Goal: Check status: Check status

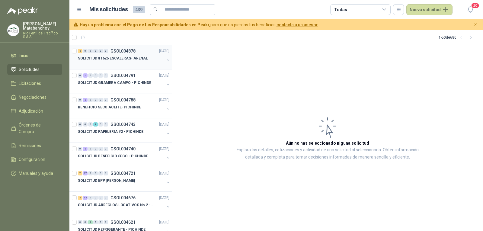
click at [131, 59] on p "SOLICITUD #1626 ESCALERAS- ARENAL" at bounding box center [113, 59] width 70 height 6
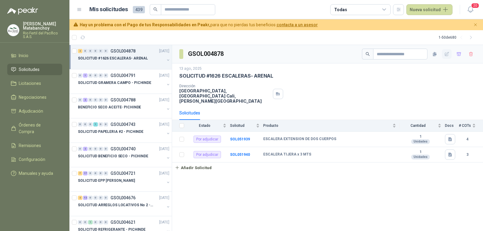
click at [447, 51] on button "button" at bounding box center [447, 54] width 10 height 10
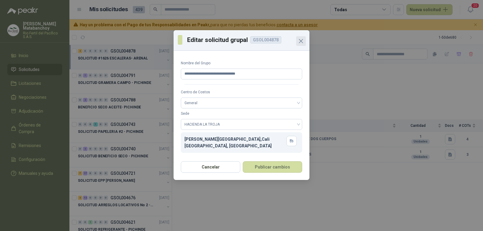
click at [302, 38] on icon "Close" at bounding box center [301, 40] width 7 height 7
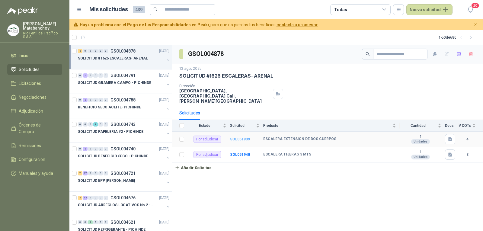
click at [236, 137] on b "SOL051939" at bounding box center [240, 139] width 20 height 4
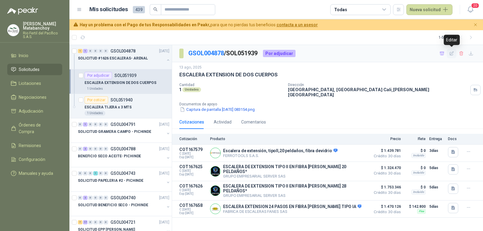
click at [453, 52] on icon "button" at bounding box center [451, 53] width 5 height 5
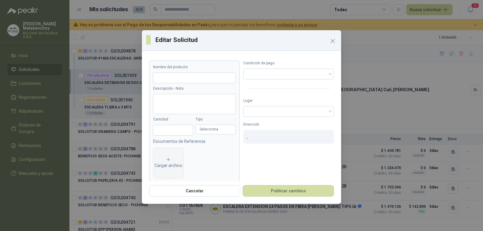
type input "**********"
type input "*"
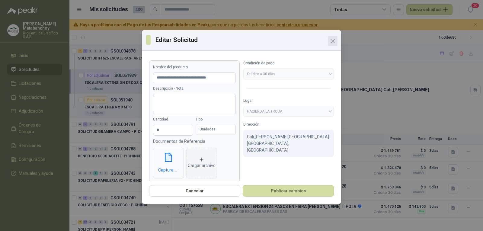
click at [332, 42] on icon "Close" at bounding box center [332, 40] width 7 height 7
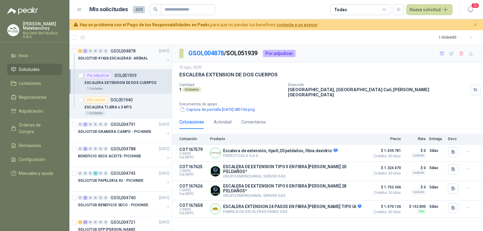
drag, startPoint x: 162, startPoint y: 61, endPoint x: 149, endPoint y: 58, distance: 13.4
click at [166, 61] on button "button" at bounding box center [168, 60] width 5 height 5
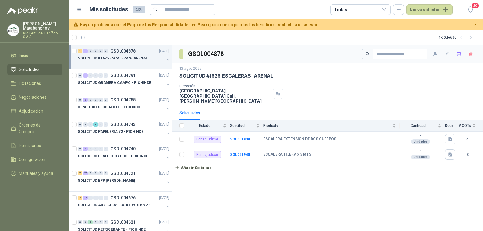
click at [144, 56] on div "SOLICITUD #1626 ESCALERAS- ARENAL" at bounding box center [121, 58] width 87 height 7
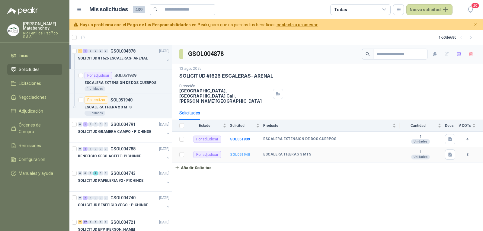
click at [244, 153] on b "SOL051940" at bounding box center [240, 155] width 20 height 4
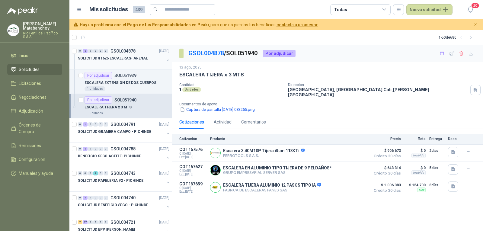
click at [129, 52] on p "GSOL004878" at bounding box center [123, 51] width 25 height 4
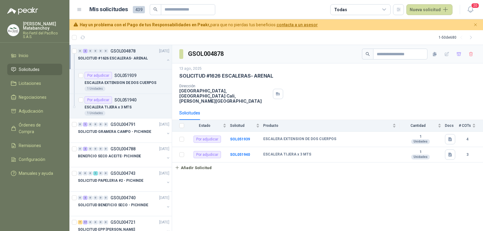
click at [166, 60] on button "button" at bounding box center [168, 60] width 5 height 5
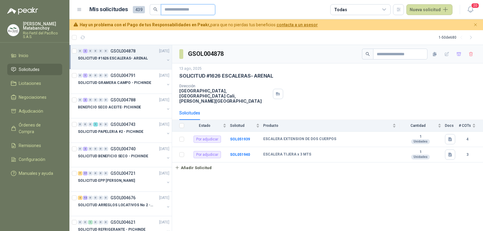
click at [199, 8] on input "text" at bounding box center [186, 10] width 42 height 10
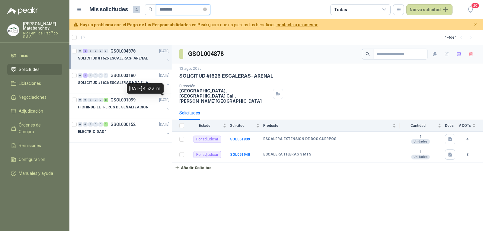
type input "********"
click at [135, 87] on div "06 de diciembre de 2023, 4:52 a. m." at bounding box center [145, 88] width 37 height 10
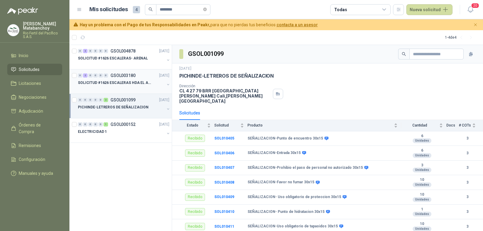
click at [132, 89] on div at bounding box center [121, 88] width 87 height 5
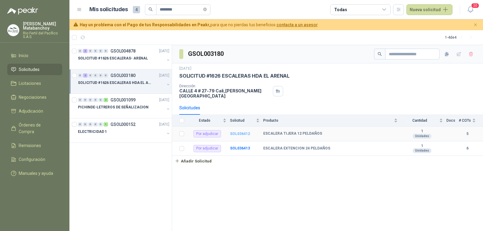
click at [246, 132] on b "SOL036412" at bounding box center [240, 134] width 20 height 4
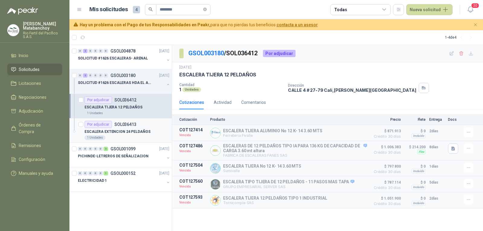
click at [127, 131] on p "ESCALERA EXTENCION 24 PELDAÑOS" at bounding box center [118, 132] width 66 height 6
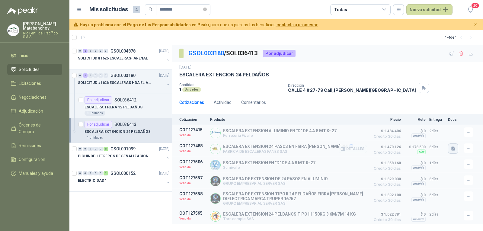
click at [455, 150] on icon "button" at bounding box center [453, 148] width 5 height 5
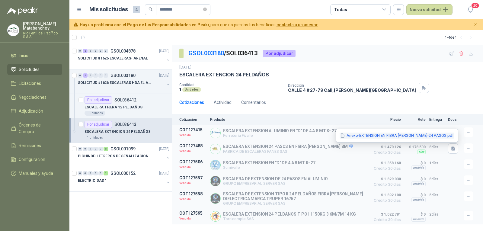
click at [418, 138] on button "Anexo-EXTENSION EN FIBRA DE VIDRIO-24 PASOS.pdf" at bounding box center [397, 136] width 115 height 6
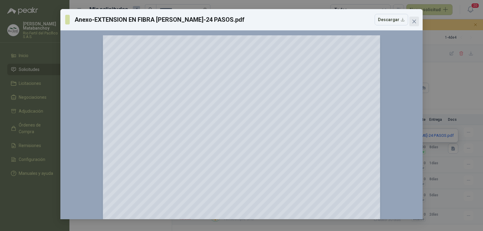
click at [411, 21] on span "Close" at bounding box center [415, 21] width 10 height 5
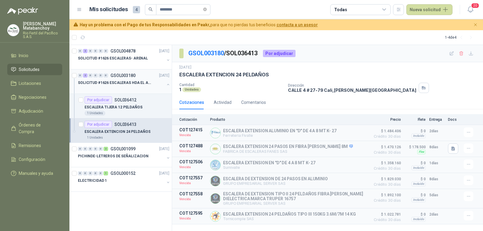
click at [143, 87] on div at bounding box center [121, 88] width 87 height 5
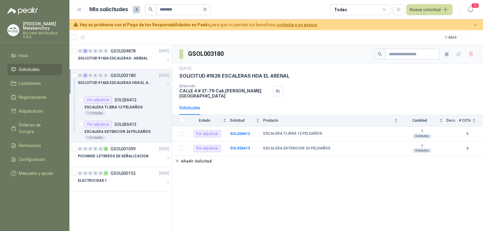
click at [166, 86] on icon "button" at bounding box center [168, 84] width 4 height 4
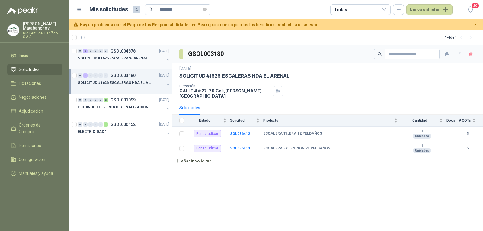
click at [137, 55] on div "SOLICITUD #1626 ESCALERAS- ARENAL" at bounding box center [121, 58] width 87 height 7
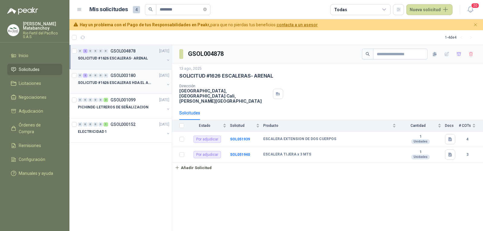
click at [49, 70] on li "Solicitudes" at bounding box center [35, 69] width 48 height 7
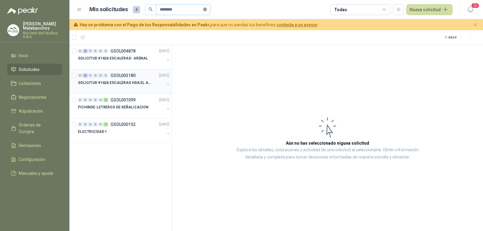
click at [207, 11] on icon "close-circle" at bounding box center [205, 10] width 4 height 4
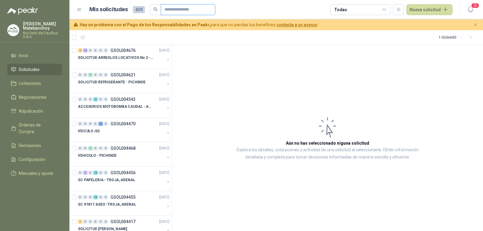
scroll to position [151, 0]
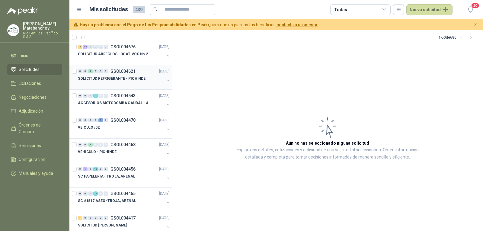
click at [128, 82] on div "SOLICITUD REFRIGERANTE - PICHINDE" at bounding box center [121, 78] width 87 height 7
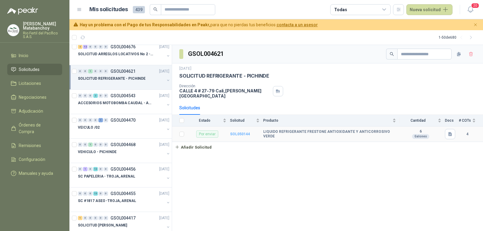
click at [239, 132] on b "SOL050144" at bounding box center [240, 134] width 20 height 4
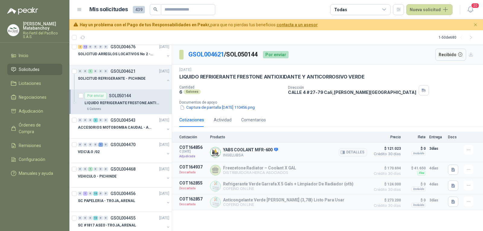
click at [258, 148] on p "YABS COOLANT MFR-600" at bounding box center [250, 149] width 55 height 5
copy p "YABS COOLANT MFR-600"
click at [245, 137] on p "Producto" at bounding box center [288, 137] width 157 height 4
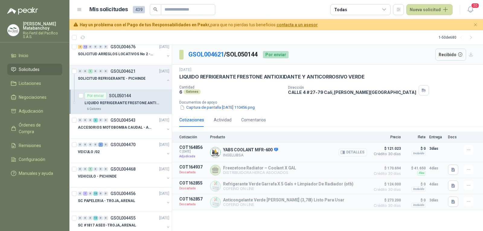
click at [354, 151] on button "Detalles" at bounding box center [353, 152] width 28 height 8
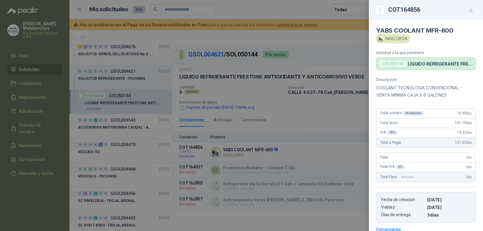
click at [405, 92] on p "COOLANT TECNOLOGIA CONVENCIONAL - VENTA MINIMA CAJA X 6 GALONES" at bounding box center [426, 91] width 100 height 14
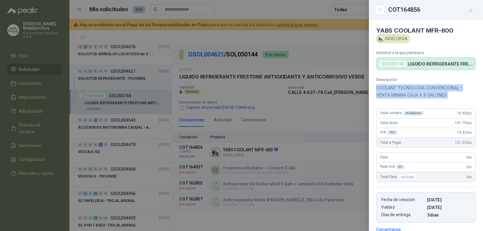
click at [405, 92] on p "COOLANT TECNOLOGIA CONVENCIONAL - VENTA MINIMA CAJA X 6 GALONES" at bounding box center [426, 91] width 100 height 14
copy div "COOLANT TECNOLOGIA CONVENCIONAL - VENTA MINIMA CAJA X 6 GALONES"
click at [405, 93] on p "COOLANT TECNOLOGIA CONVENCIONAL - VENTA MINIMA CAJA X 6 GALONES" at bounding box center [426, 91] width 100 height 14
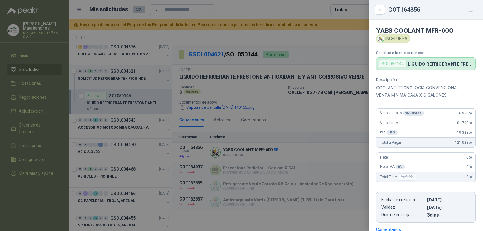
click at [294, 103] on div at bounding box center [241, 115] width 483 height 231
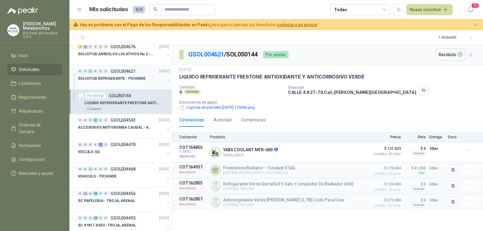
click at [153, 76] on div "SOLICITUD REFRIGERANTE - PICHINDE" at bounding box center [121, 78] width 87 height 7
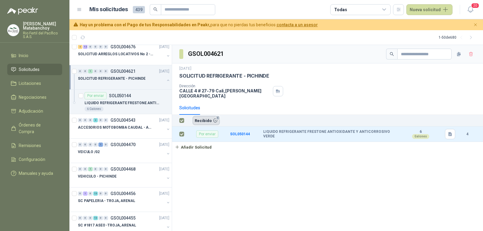
click at [203, 119] on button "Recibido 1" at bounding box center [206, 120] width 27 height 9
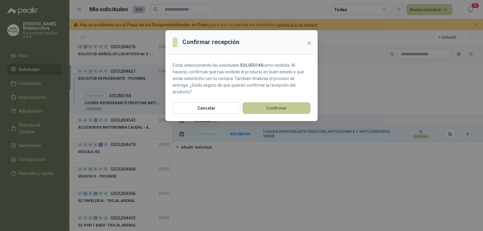
click at [278, 102] on button "Confirmar" at bounding box center [277, 107] width 68 height 11
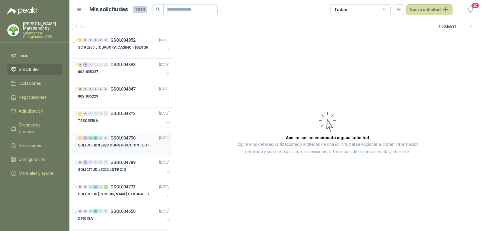
click at [111, 143] on p "SOLICITUD #5223 CONSTRUCCION - LOTE CIO" at bounding box center [115, 146] width 75 height 6
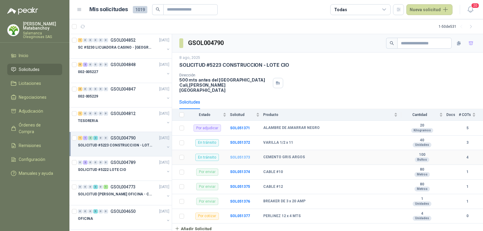
click at [243, 155] on b "SOL051373" at bounding box center [240, 157] width 20 height 4
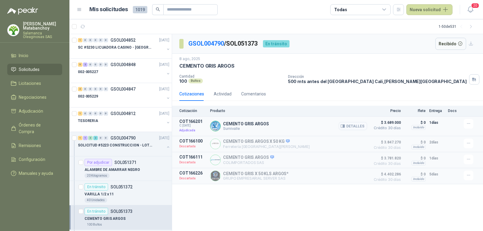
click at [349, 128] on button "Detalles" at bounding box center [353, 126] width 28 height 8
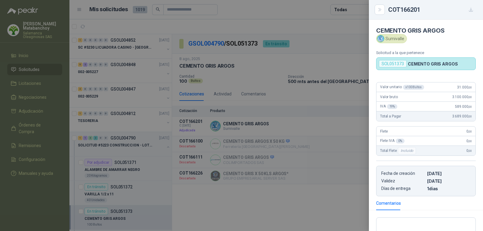
click at [260, 85] on div at bounding box center [241, 115] width 483 height 231
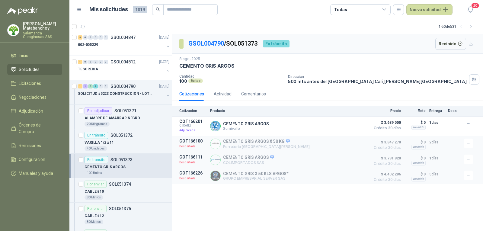
scroll to position [60, 0]
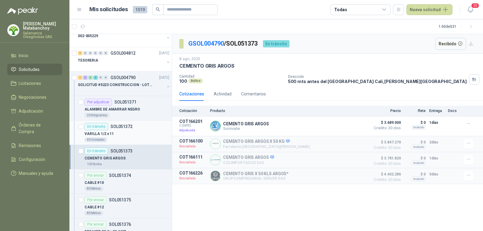
click at [115, 137] on div "VARILLA 1/2 x 11" at bounding box center [127, 133] width 85 height 7
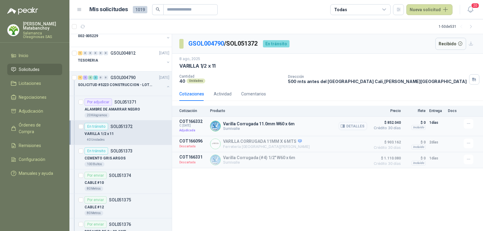
click at [349, 126] on button "Detalles" at bounding box center [353, 126] width 28 height 8
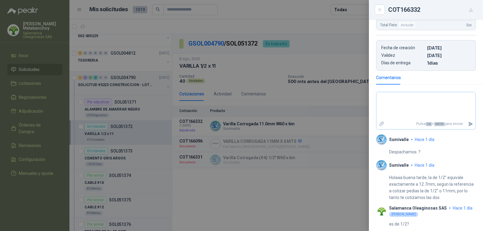
scroll to position [134, 0]
click at [298, 115] on div at bounding box center [241, 115] width 483 height 231
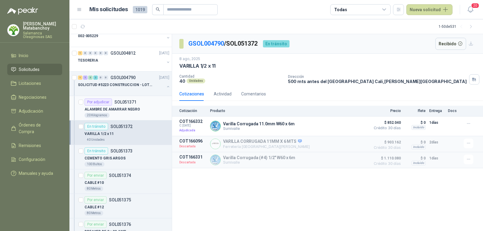
click at [119, 110] on p "ALAMBRE DE AMARRAR NEGRO" at bounding box center [113, 110] width 56 height 6
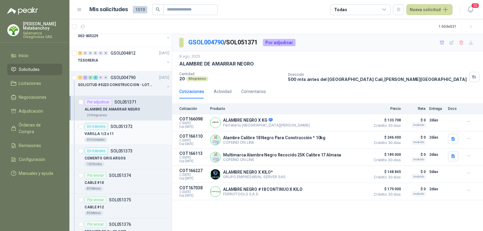
click at [124, 133] on div "VARILLA 1/2 x 11" at bounding box center [127, 133] width 85 height 7
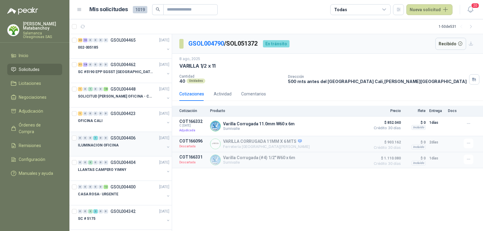
scroll to position [638, 0]
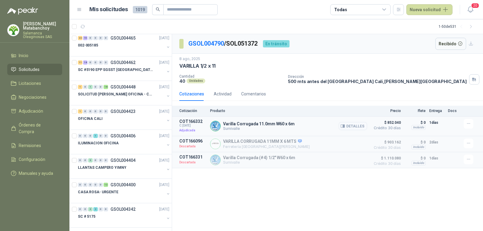
click at [345, 125] on icon "button" at bounding box center [343, 126] width 5 height 5
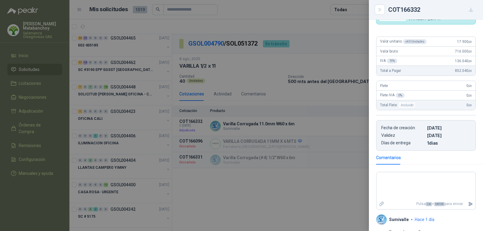
scroll to position [0, 0]
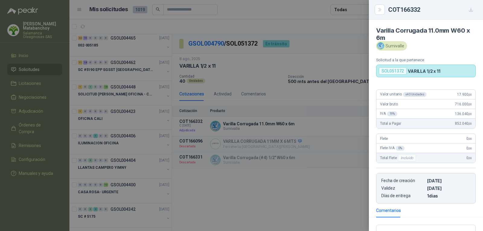
click at [300, 106] on div at bounding box center [241, 115] width 483 height 231
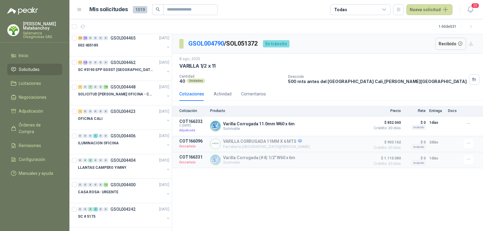
click at [460, 189] on div "GSOL004790 / SOL051372 En tránsito Recibido 8 ago, 2025 VARILLA 1/2 x 11 Cantid…" at bounding box center [327, 132] width 311 height 197
click at [356, 127] on button "Detalles" at bounding box center [353, 126] width 28 height 8
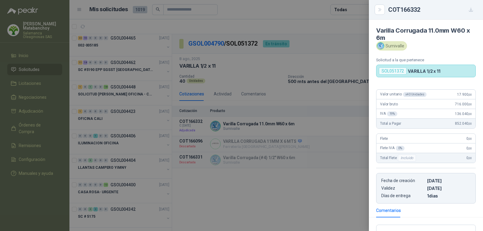
drag, startPoint x: 330, startPoint y: 140, endPoint x: 334, endPoint y: 146, distance: 7.3
click at [330, 140] on div at bounding box center [241, 115] width 483 height 231
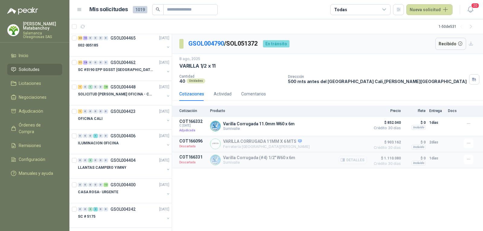
click at [360, 160] on button "Detalles" at bounding box center [353, 160] width 28 height 8
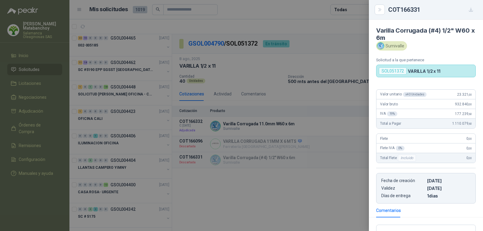
click at [298, 138] on div at bounding box center [241, 115] width 483 height 231
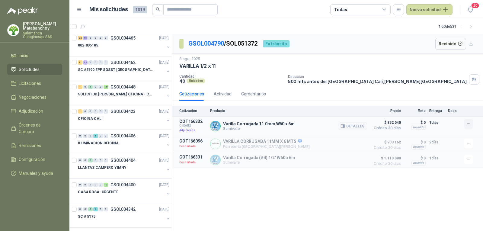
click at [468, 122] on icon "button" at bounding box center [468, 123] width 5 height 5
click at [456, 110] on li "No hay acciones disponibles" at bounding box center [453, 112] width 53 height 7
click at [290, 90] on div "Cotizaciones Actividad Comentarios" at bounding box center [327, 94] width 297 height 14
click at [221, 90] on div "Actividad" at bounding box center [223, 94] width 18 height 14
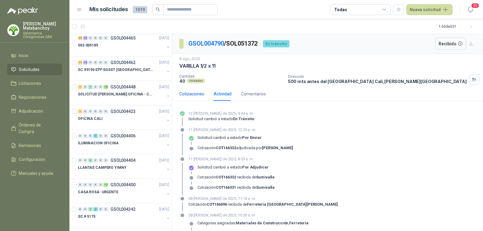
click at [197, 96] on div "Cotizaciones" at bounding box center [191, 94] width 25 height 7
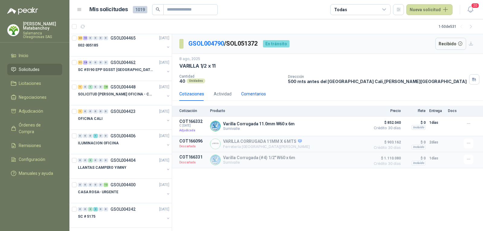
click at [249, 93] on div "Comentarios" at bounding box center [253, 94] width 25 height 7
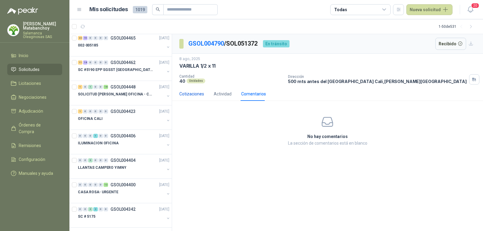
click at [191, 96] on div "Cotizaciones" at bounding box center [191, 94] width 25 height 7
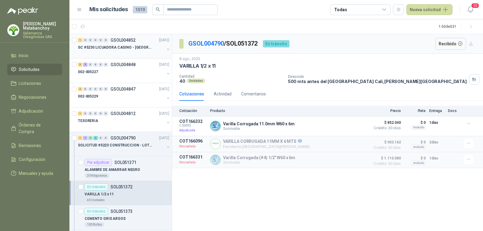
click at [131, 49] on p "SC #5230 LICUADORA CASINO - TUMACO" at bounding box center [115, 48] width 75 height 6
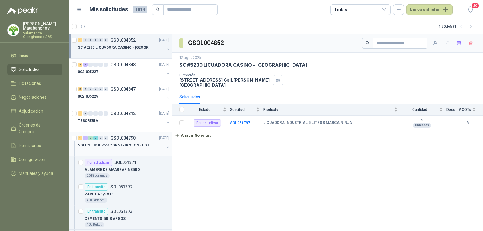
click at [166, 148] on button "button" at bounding box center [168, 147] width 5 height 5
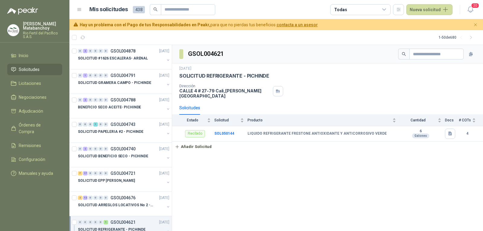
click at [45, 35] on p "Rio Fertil del Pacífico S.A.S." at bounding box center [42, 34] width 39 height 7
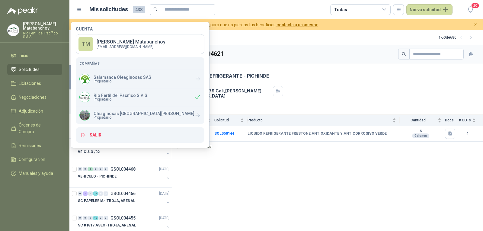
click at [101, 125] on div "Cuenta TM [PERSON_NAME] [EMAIL_ADDRESS][DOMAIN_NAME] Compañías Salamanca Oleagi…" at bounding box center [140, 85] width 129 height 116
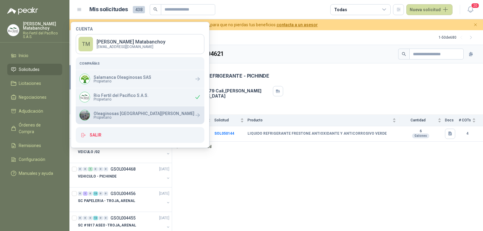
click at [110, 121] on div "Oleaginosas San [PERSON_NAME] Propietario" at bounding box center [136, 115] width 115 height 11
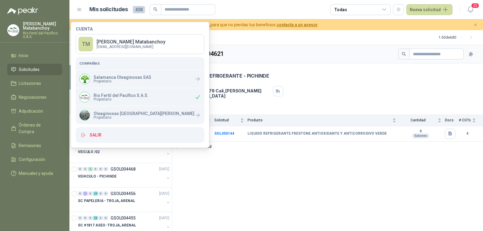
click at [283, 79] on div "SOLICITUD REFRIGERANTE - PICHINDE" at bounding box center [327, 76] width 297 height 6
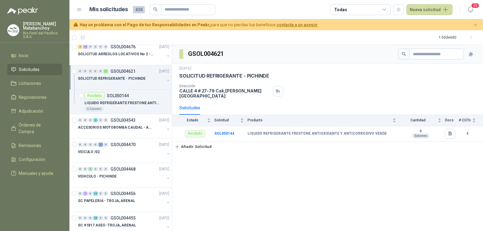
click at [166, 79] on button "button" at bounding box center [168, 80] width 5 height 5
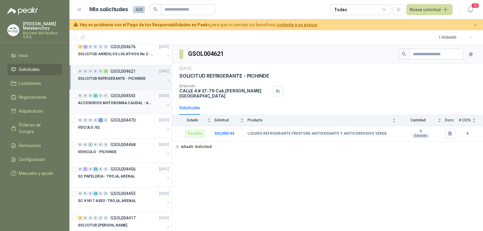
click at [125, 103] on p "ACCESORIOS MOTOBOMBA CAUDAL - ARENAL" at bounding box center [115, 103] width 75 height 6
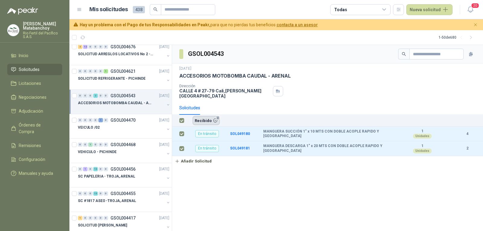
click at [207, 116] on button "Recibido 2" at bounding box center [206, 120] width 27 height 9
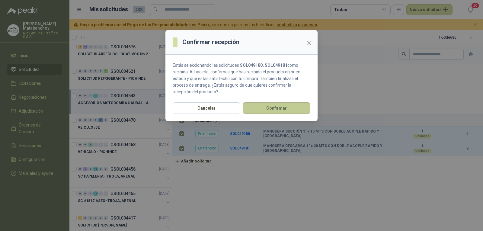
click at [289, 105] on button "Confirmar" at bounding box center [277, 107] width 68 height 11
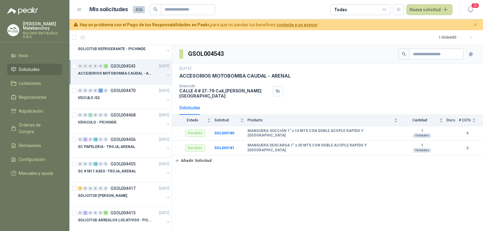
scroll to position [181, 0]
click at [120, 124] on div "VEHICULO - PICHINDE" at bounding box center [121, 121] width 87 height 7
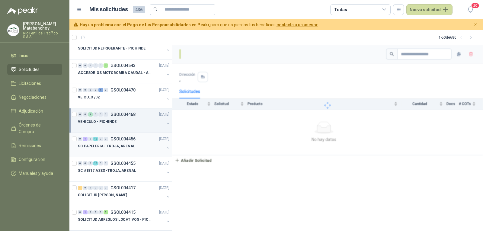
click at [123, 142] on div "0 1 0 13 0 0 GSOL004456 14/07/25" at bounding box center [124, 138] width 93 height 7
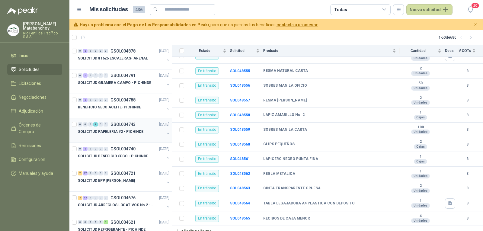
click at [124, 129] on p "SOLICITUD PAPELERIA #2 - PICHINDE" at bounding box center [111, 132] width 66 height 6
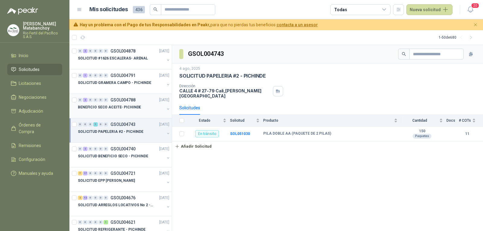
click at [125, 107] on p "BENEFICIO SECO ACEITE- PICHINDE" at bounding box center [109, 108] width 63 height 6
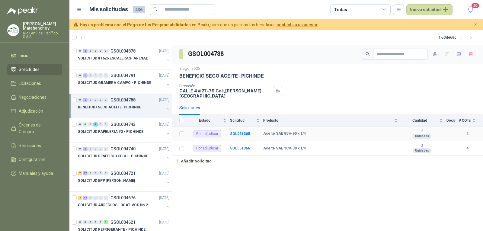
click at [238, 132] on td "SOL051365" at bounding box center [246, 134] width 33 height 15
click at [238, 132] on b "SOL051365" at bounding box center [240, 134] width 20 height 4
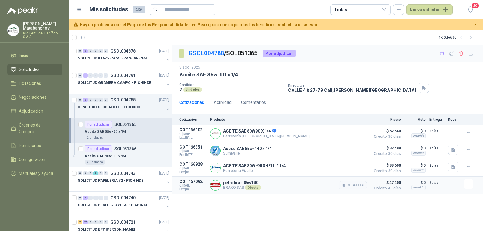
click at [235, 189] on p "BRAKO SAS Directo" at bounding box center [242, 187] width 38 height 5
click at [235, 188] on p "BRAKO SAS Directo" at bounding box center [242, 187] width 38 height 5
click at [237, 182] on p "petrobras 85w140" at bounding box center [242, 182] width 38 height 5
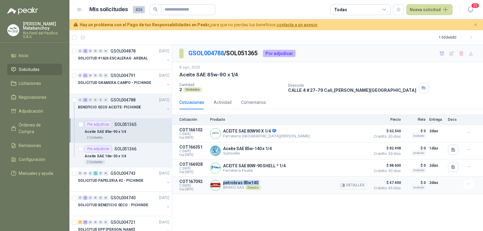
copy p "petrobras 85w140"
click at [265, 211] on div "GSOL004788 / SOL051365 Por adjudicar 8 ago, 2025 Aceite SAE 85w-90 x 1/4 Cantid…" at bounding box center [327, 138] width 311 height 186
click at [287, 198] on div "GSOL004788 / SOL051365 Por adjudicar 8 ago, 2025 Aceite SAE 85w-90 x 1/4 Cantid…" at bounding box center [327, 138] width 311 height 186
click at [451, 146] on button "button" at bounding box center [453, 150] width 10 height 10
click at [434, 139] on button "image.png" at bounding box center [441, 137] width 26 height 6
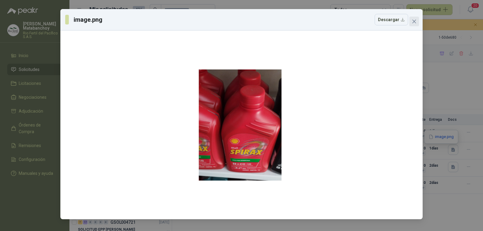
click at [413, 25] on button "Close" at bounding box center [415, 22] width 10 height 10
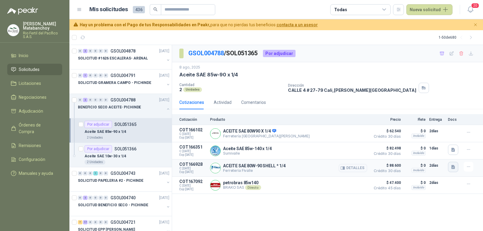
click at [452, 167] on icon "button" at bounding box center [454, 167] width 4 height 4
click at [418, 156] on button "Captura de pantalla 2025-08-13 082233.png" at bounding box center [416, 154] width 76 height 6
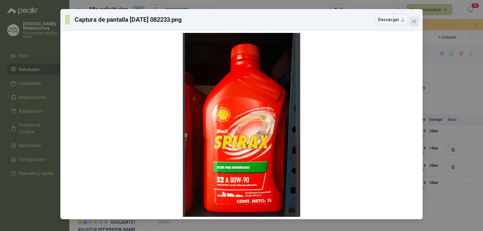
click at [416, 23] on icon "close" at bounding box center [415, 22] width 4 height 4
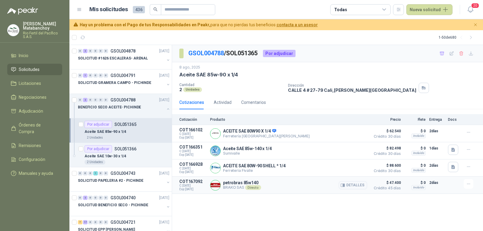
click at [249, 184] on p "petrobras 85w140" at bounding box center [242, 182] width 38 height 5
click at [251, 188] on div "Directo" at bounding box center [253, 187] width 16 height 5
click at [242, 184] on p "petrobras 85w140" at bounding box center [242, 182] width 38 height 5
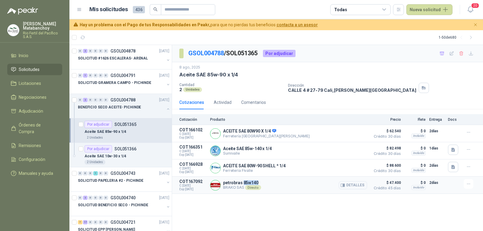
click at [242, 184] on p "petrobras 85w140" at bounding box center [242, 182] width 38 height 5
click at [240, 201] on div "GSOL004788 / SOL051365 Por adjudicar 8 ago, 2025 Aceite SAE 85w-90 x 1/4 Cantid…" at bounding box center [327, 138] width 311 height 186
click at [354, 187] on button "Detalles" at bounding box center [353, 185] width 28 height 8
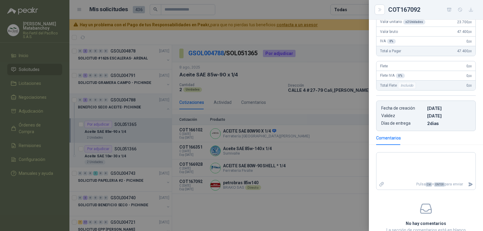
scroll to position [105, 0]
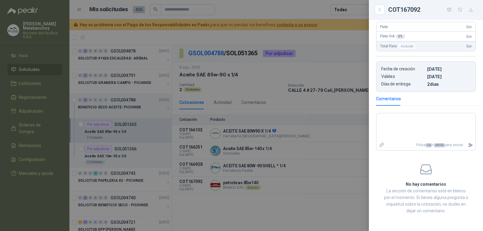
click at [244, 159] on div at bounding box center [241, 115] width 483 height 231
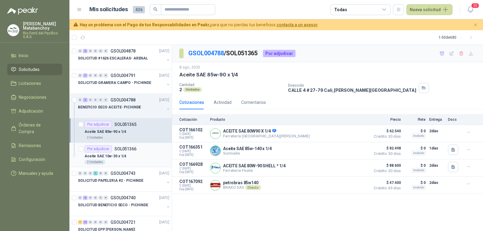
click at [139, 158] on div "Aceite SAE 10w-30 x 1/4" at bounding box center [127, 156] width 85 height 7
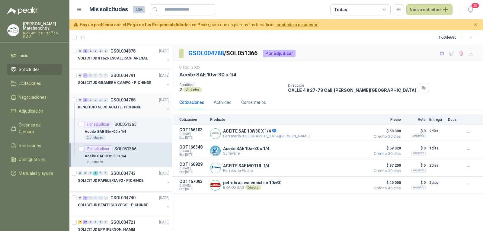
click at [125, 105] on p "BENEFICIO SECO ACEITE- PICHINDE" at bounding box center [109, 108] width 63 height 6
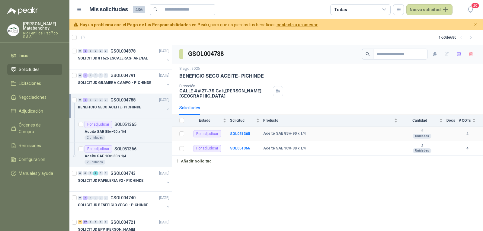
click at [278, 131] on b "Aceite SAE 85w-90 x 1/4" at bounding box center [284, 133] width 43 height 5
copy b "Aceite SAE 85w-90 x 1/4"
click at [310, 83] on div "8 ago, 2025 BENEFICIO SECO ACEITE- PICHINDE Dirección CALLE 4 # 27-79 Cali , Va…" at bounding box center [327, 82] width 297 height 33
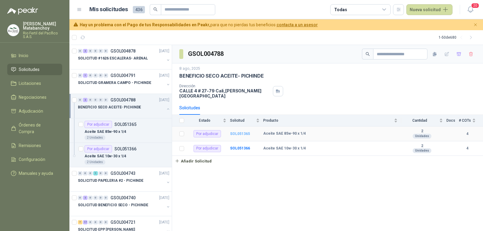
click at [240, 132] on b "SOL051365" at bounding box center [240, 134] width 20 height 4
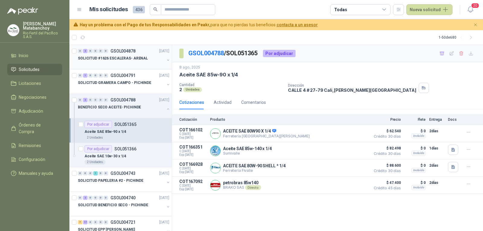
click at [131, 61] on p "SOLICITUD #1626 ESCALERAS- ARENAL" at bounding box center [113, 59] width 70 height 6
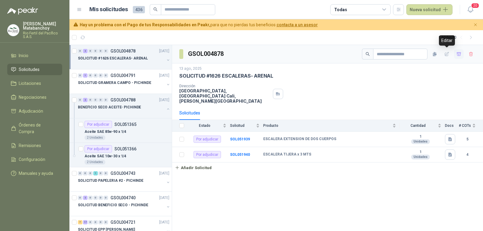
click at [454, 52] on button "button" at bounding box center [459, 54] width 10 height 10
click at [40, 109] on span "Adjudicación" at bounding box center [31, 111] width 24 height 7
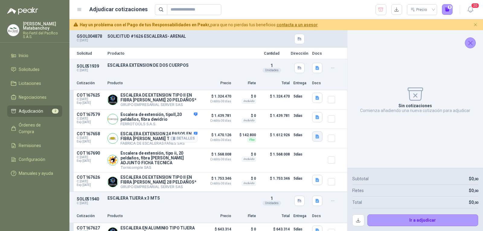
click at [315, 139] on button "button" at bounding box center [317, 136] width 10 height 10
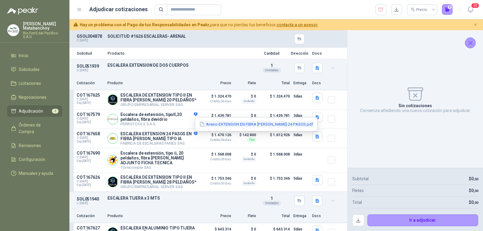
click at [297, 124] on button "Anexo-EXTENSION EN FIBRA DE VIDRIO-24 PASOS.pdf" at bounding box center [256, 124] width 115 height 6
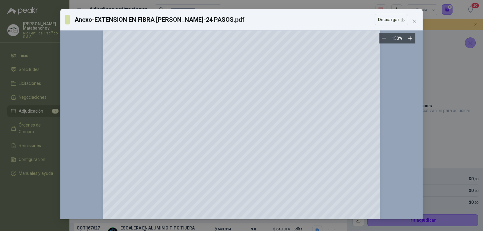
scroll to position [60, 0]
click at [411, 23] on span "Close" at bounding box center [415, 21] width 10 height 5
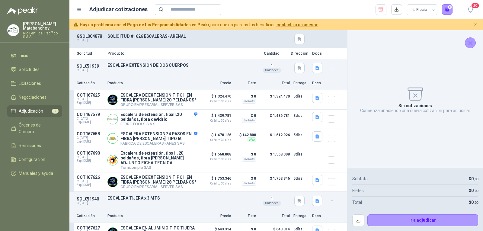
click at [471, 41] on icon "Cerrar" at bounding box center [471, 43] width 8 height 8
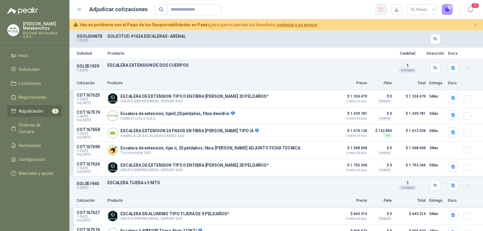
click at [381, 6] on button "button" at bounding box center [381, 9] width 11 height 11
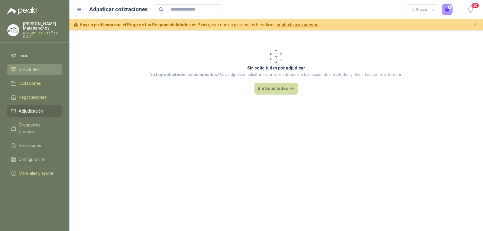
click at [31, 70] on span "Solicitudes" at bounding box center [29, 69] width 21 height 7
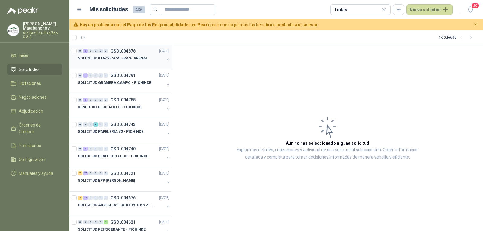
click at [101, 54] on div "0 2 0 0 0 0 GSOL004878 13/08/25" at bounding box center [124, 50] width 93 height 7
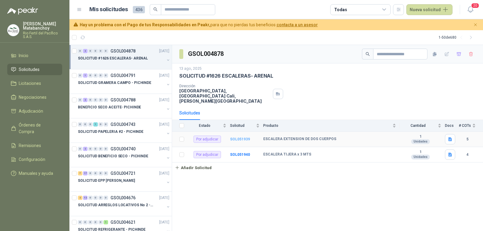
click at [236, 137] on b "SOL051939" at bounding box center [240, 139] width 20 height 4
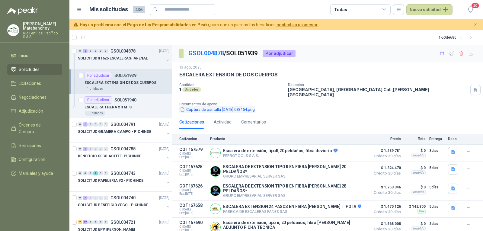
click at [219, 106] on button "Captura de pantalla 2025-08-13 083154.png" at bounding box center [217, 109] width 76 height 6
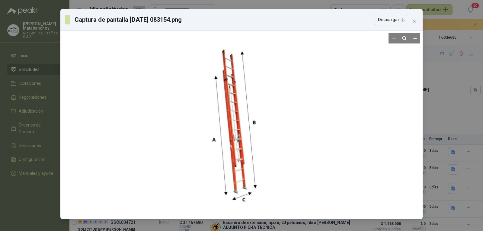
drag, startPoint x: 248, startPoint y: 107, endPoint x: 243, endPoint y: 92, distance: 16.2
click at [243, 92] on div at bounding box center [236, 124] width 56 height 258
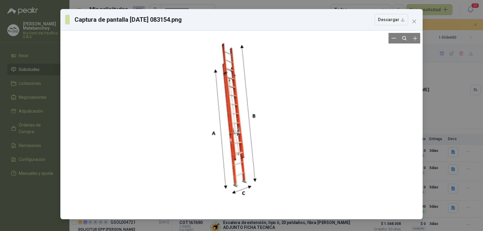
drag, startPoint x: 256, startPoint y: 90, endPoint x: 254, endPoint y: 94, distance: 4.3
click at [254, 94] on div at bounding box center [236, 118] width 56 height 258
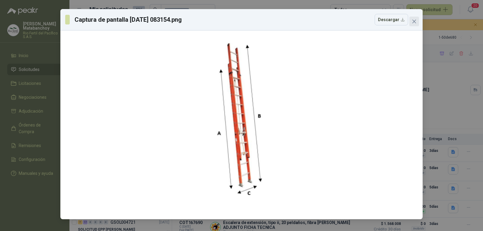
click at [414, 22] on icon "close" at bounding box center [415, 22] width 4 height 4
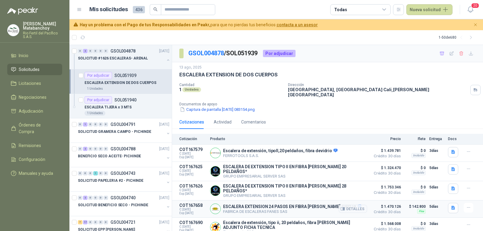
click at [291, 204] on p "ESCALERA EXTENSION 24 PASOS EN FIBRA DE VIDRIO TIPO IA" at bounding box center [292, 206] width 138 height 5
click at [453, 206] on icon "button" at bounding box center [454, 208] width 4 height 4
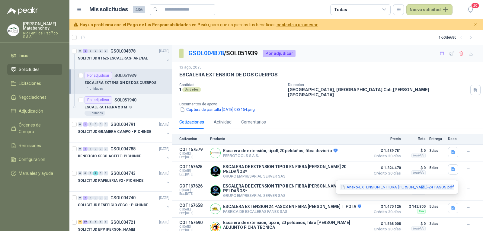
click at [430, 185] on button "Anexo-EXTENSION EN FIBRA DE VIDRIO-24 PASOS.pdf" at bounding box center [397, 187] width 115 height 6
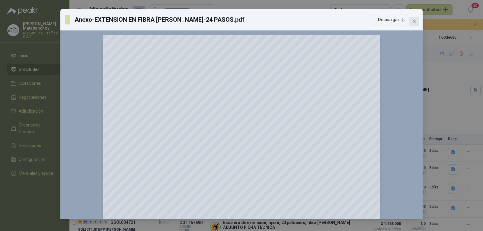
click at [415, 19] on icon "close" at bounding box center [414, 21] width 5 height 5
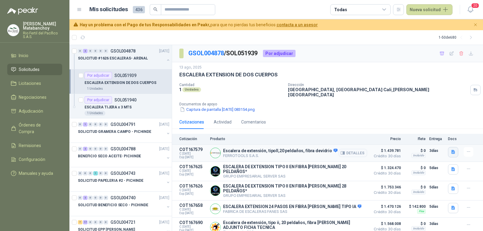
click at [452, 150] on icon "button" at bounding box center [453, 152] width 5 height 5
click at [426, 133] on button "DOC-20250813-WA0004..pdf" at bounding box center [426, 134] width 58 height 6
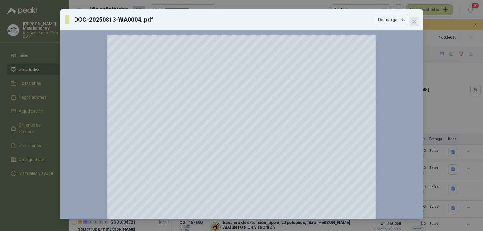
click at [414, 21] on icon "close" at bounding box center [414, 21] width 5 height 5
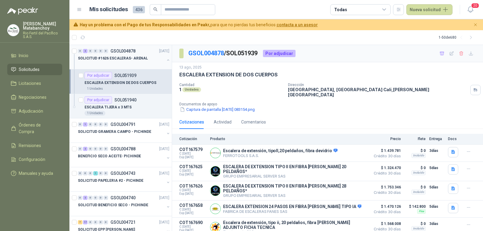
click at [166, 59] on button "button" at bounding box center [168, 60] width 5 height 5
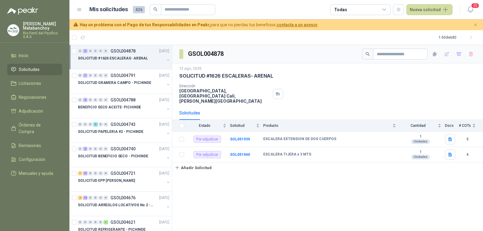
click at [50, 68] on li "Solicitudes" at bounding box center [35, 69] width 48 height 7
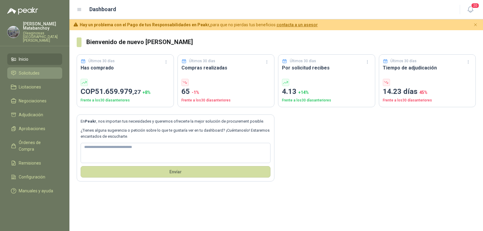
click at [31, 71] on span "Solicitudes" at bounding box center [29, 73] width 21 height 7
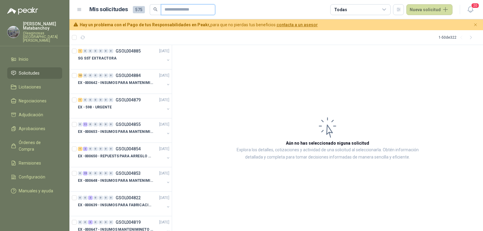
click at [167, 10] on input "text" at bounding box center [186, 10] width 42 height 10
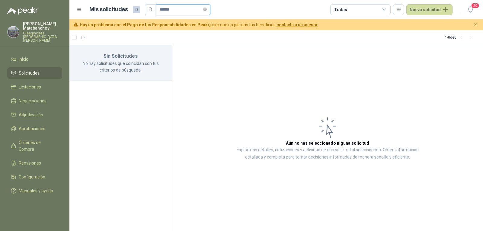
click at [168, 8] on input "******" at bounding box center [181, 10] width 42 height 10
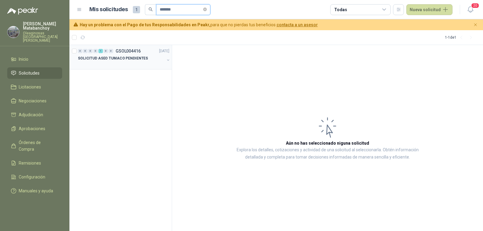
type input "*******"
click at [128, 61] on p "SOLICITUD ASEO TUMACO PENDIENTES" at bounding box center [113, 59] width 70 height 6
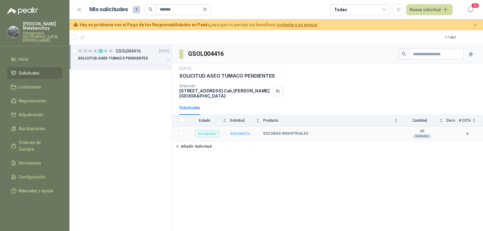
click at [239, 132] on b "SOL048274" at bounding box center [240, 134] width 20 height 4
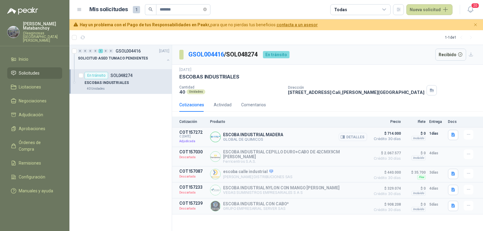
click at [353, 139] on button "Detalles" at bounding box center [353, 137] width 28 height 8
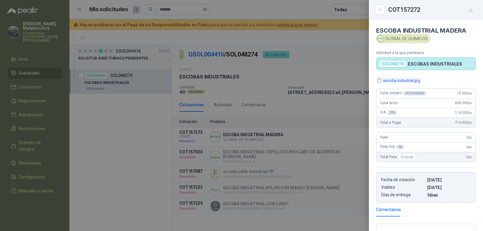
click at [388, 79] on button "escoba industrial.jpg" at bounding box center [398, 80] width 45 height 6
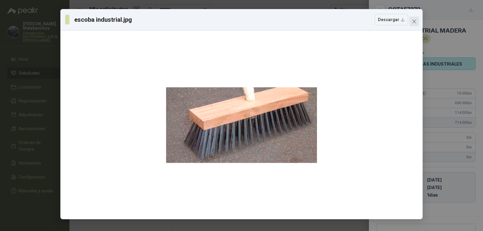
click at [415, 19] on icon "close" at bounding box center [414, 21] width 5 height 5
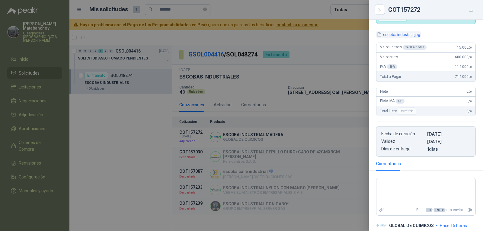
scroll to position [96, 0]
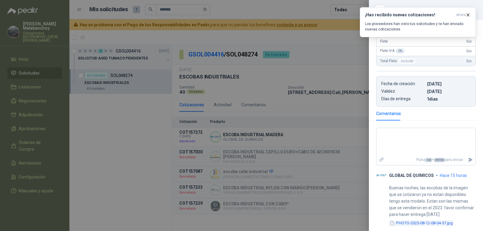
click at [402, 225] on button "PHOTO-2025-08-12-08-04-57.jpg" at bounding box center [421, 223] width 64 height 6
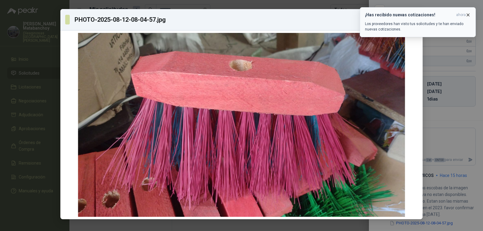
click at [468, 14] on icon "button" at bounding box center [468, 15] width 2 height 2
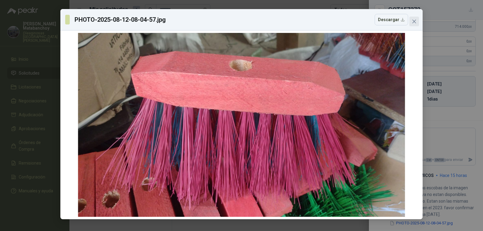
click at [415, 21] on icon "close" at bounding box center [415, 22] width 4 height 4
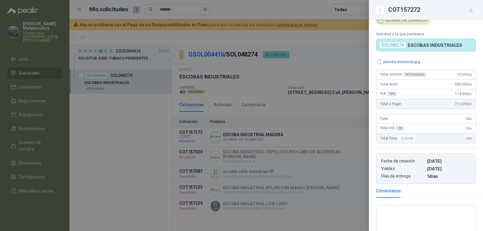
scroll to position [0, 0]
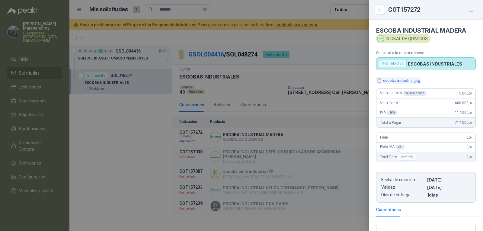
click at [398, 82] on button "escoba industrial.jpg" at bounding box center [398, 80] width 45 height 6
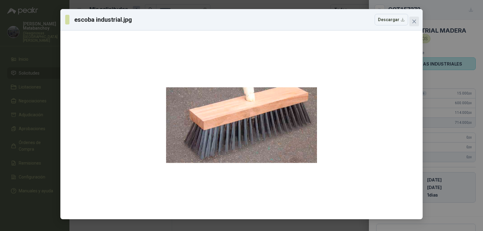
click at [414, 21] on icon "close" at bounding box center [415, 22] width 4 height 4
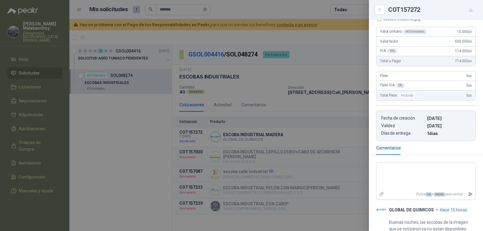
scroll to position [96, 0]
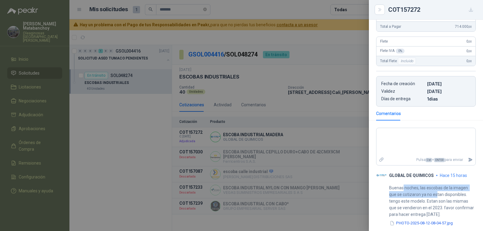
drag, startPoint x: 403, startPoint y: 189, endPoint x: 437, endPoint y: 193, distance: 34.0
click at [437, 193] on p "Buenas noches, las escobas de la imagen que se cotizaron ya no estan disponible…" at bounding box center [432, 201] width 87 height 33
click at [418, 204] on p "Buenas noches, las escobas de la imagen que se cotizaron ya no estan disponible…" at bounding box center [432, 201] width 87 height 33
click at [435, 198] on p "Buenas noches, las escobas de la imagen que se cotizaron ya no estan disponible…" at bounding box center [432, 201] width 87 height 33
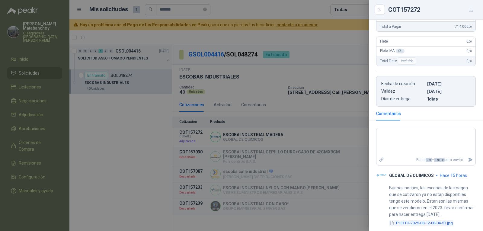
click at [430, 222] on button "PHOTO-2025-08-12-08-04-57.jpg" at bounding box center [421, 223] width 64 height 6
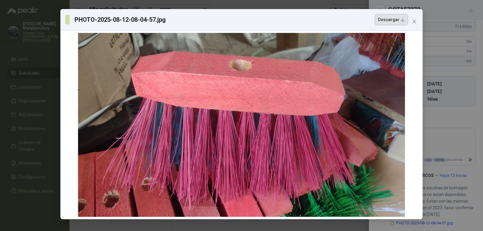
click at [395, 21] on button "Descargar" at bounding box center [392, 19] width 34 height 11
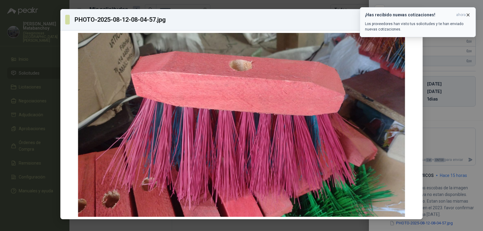
click at [466, 15] on icon "button" at bounding box center [468, 14] width 5 height 5
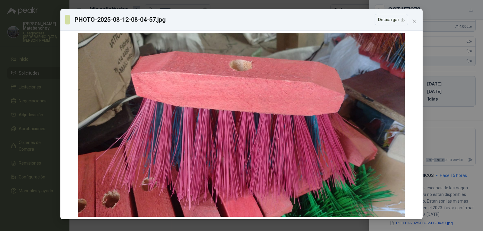
click at [446, 96] on div "PHOTO-2025-08-12-08-04-57.jpg Descargar" at bounding box center [241, 115] width 483 height 231
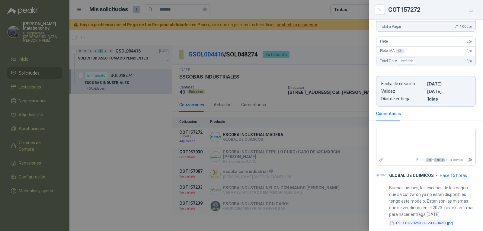
click at [403, 226] on button "PHOTO-2025-08-12-08-04-57.jpg" at bounding box center [421, 223] width 64 height 6
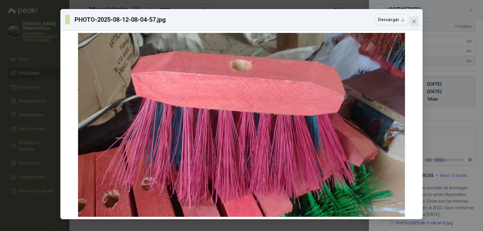
click at [411, 18] on button "Close" at bounding box center [415, 22] width 10 height 10
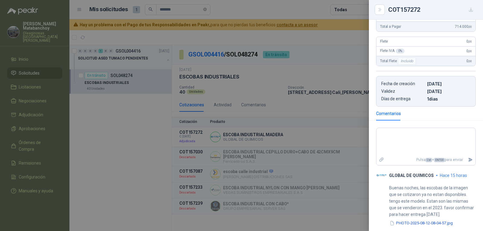
click at [247, 99] on div at bounding box center [241, 115] width 483 height 231
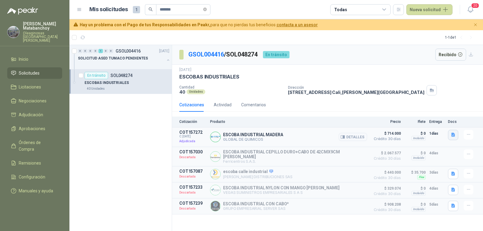
click at [452, 131] on button "button" at bounding box center [453, 135] width 10 height 10
click at [414, 127] on div "escoba industrial.jpg" at bounding box center [432, 121] width 53 height 14
click at [415, 122] on icon "button" at bounding box center [412, 121] width 5 height 5
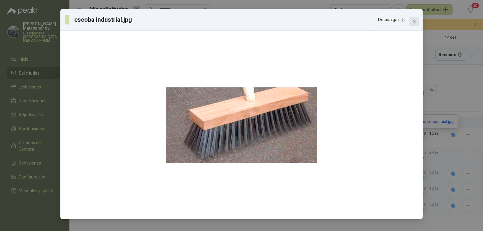
click at [415, 23] on icon "close" at bounding box center [414, 21] width 5 height 5
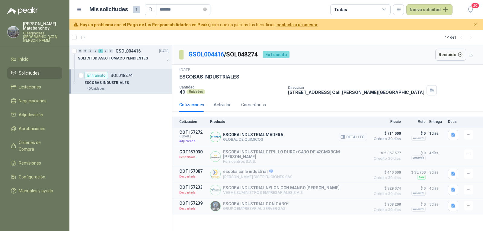
click at [348, 137] on button "Detalles" at bounding box center [353, 137] width 28 height 8
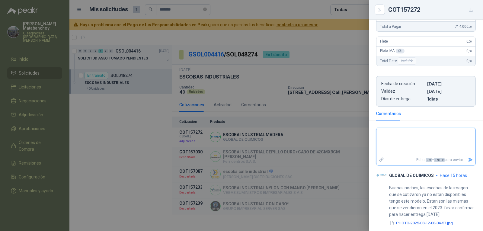
click at [424, 144] on textarea at bounding box center [426, 141] width 99 height 25
type textarea "*"
type textarea "**"
type textarea "***"
type textarea "****"
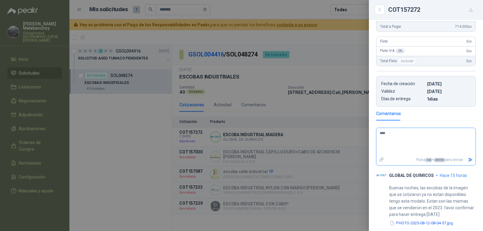
type textarea "****"
type textarea "******"
type textarea "*******"
type textarea "********"
type textarea "*********"
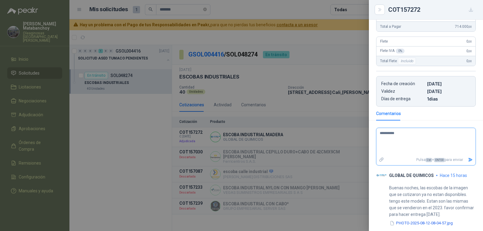
type textarea "**********"
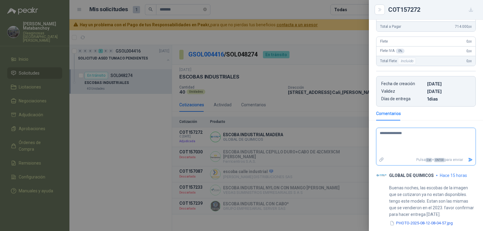
type textarea "**********"
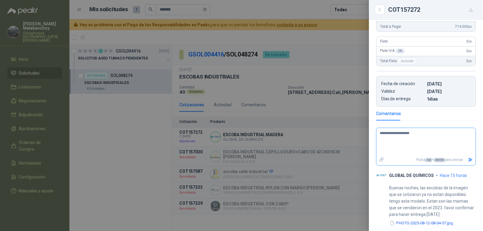
type textarea "**********"
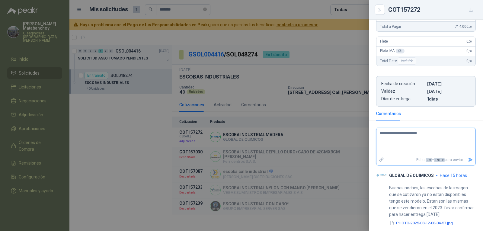
type textarea "**********"
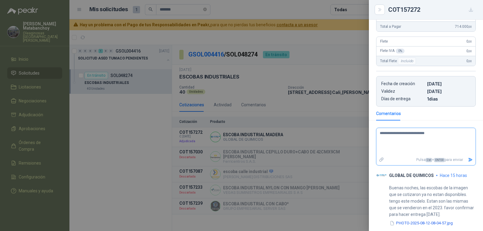
type textarea "**********"
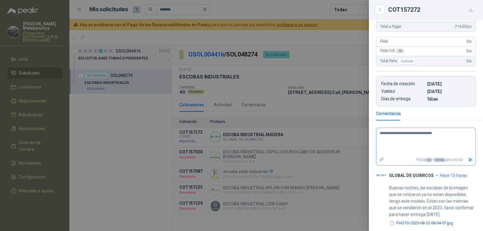
type textarea "**********"
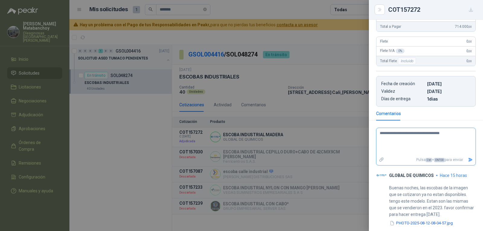
type textarea "**********"
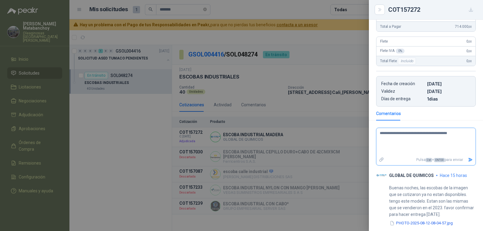
type textarea "**********"
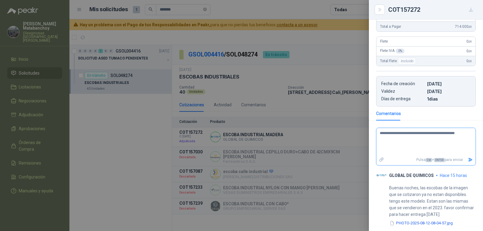
type textarea "**********"
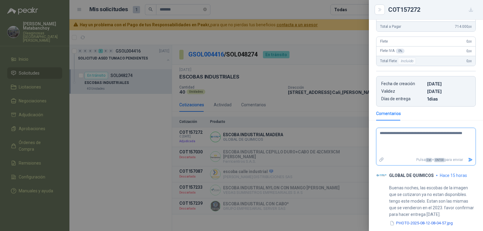
type textarea "**********"
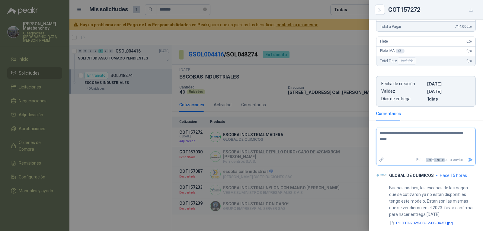
type textarea "**********"
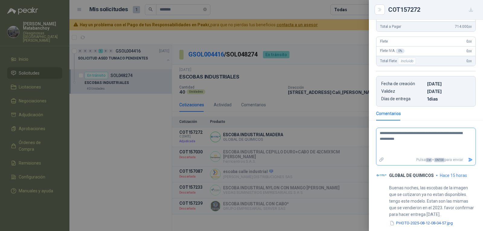
type textarea "**********"
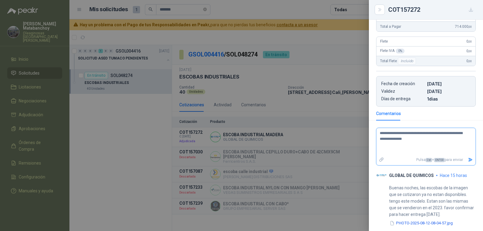
type textarea "**********"
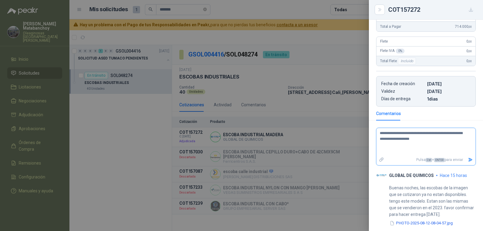
type textarea "**********"
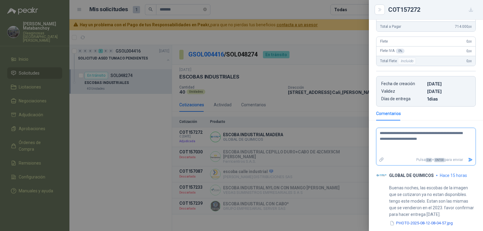
type textarea "**********"
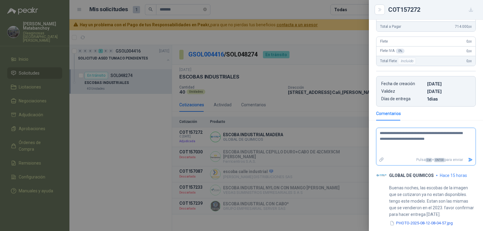
type textarea "**********"
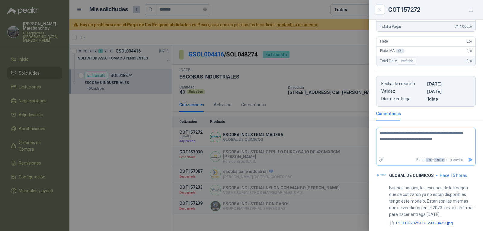
type textarea "**********"
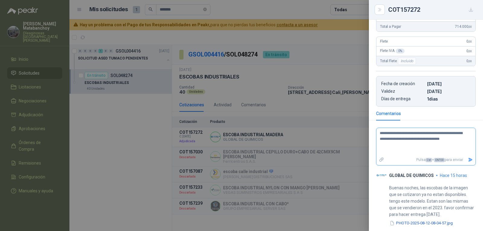
type textarea "**********"
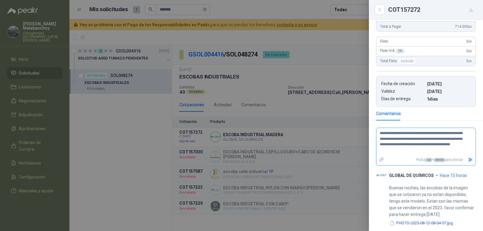
click at [468, 158] on icon "Enviar" at bounding box center [470, 159] width 5 height 5
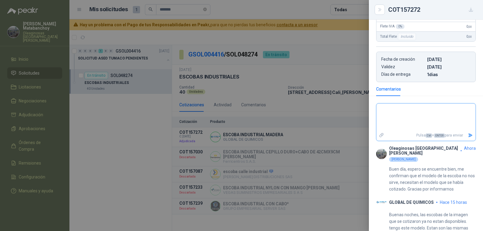
scroll to position [143, 0]
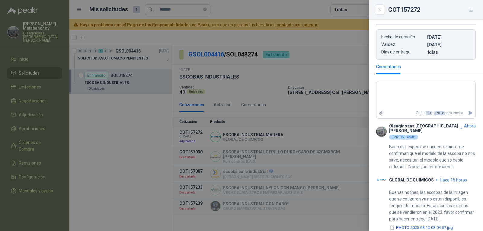
click at [262, 150] on div at bounding box center [241, 115] width 483 height 231
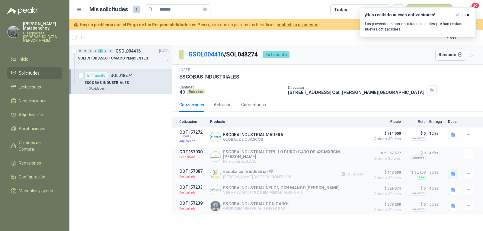
click at [451, 171] on icon "button" at bounding box center [453, 173] width 5 height 5
click at [431, 157] on button "e4082df9-dd8f-4e8d-9d3d-85fd5890ba4b.jpg" at bounding box center [411, 158] width 88 height 6
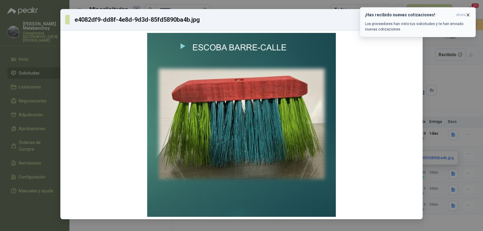
click at [468, 13] on icon "button" at bounding box center [468, 14] width 5 height 5
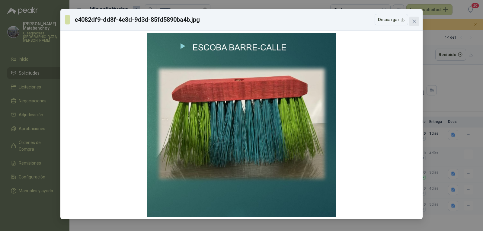
click at [416, 21] on icon "close" at bounding box center [414, 21] width 5 height 5
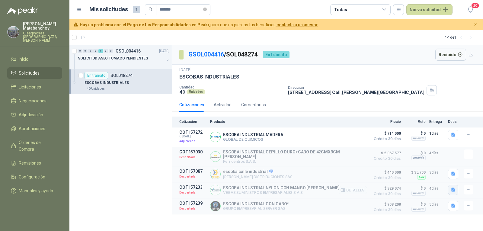
click at [456, 188] on icon "button" at bounding box center [453, 189] width 5 height 5
click at [426, 174] on button "ESCOBA INDUSTRIAL.jpg" at bounding box center [428, 174] width 52 height 6
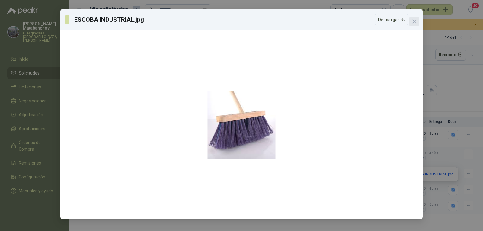
click at [411, 21] on span "Close" at bounding box center [415, 21] width 10 height 5
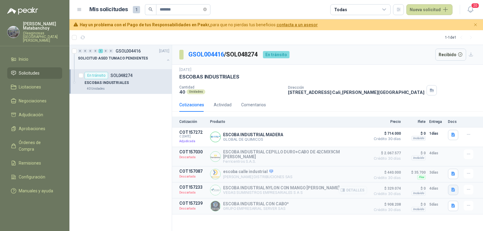
click at [453, 188] on icon "button" at bounding box center [453, 189] width 5 height 5
click at [442, 177] on button "ESCOBA INDUSTRIAL.jpg" at bounding box center [428, 174] width 52 height 6
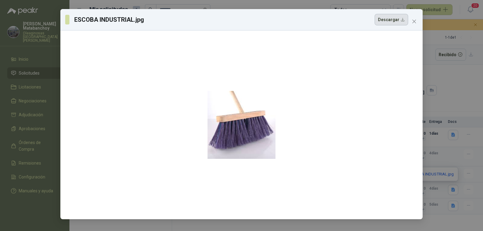
click at [394, 19] on button "Descargar" at bounding box center [392, 19] width 34 height 11
click at [432, 175] on div "ESCOBA INDUSTRIAL.jpg Descargar" at bounding box center [241, 115] width 483 height 231
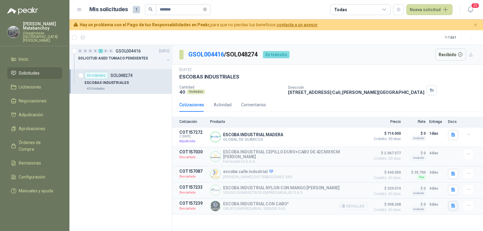
click at [452, 204] on icon "button" at bounding box center [454, 206] width 4 height 4
click at [435, 192] on button "WhatsApp Image 2025-07-09 at 10.21.49 AM.jpeg" at bounding box center [414, 190] width 82 height 6
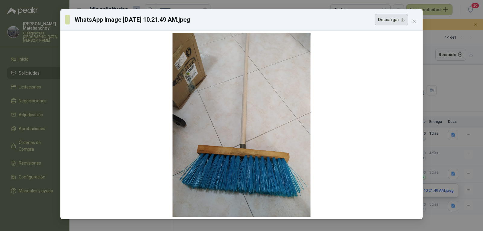
click at [390, 25] on button "Descargar" at bounding box center [392, 19] width 34 height 11
click at [407, 21] on button "Descargar" at bounding box center [392, 19] width 34 height 11
click at [420, 19] on div "WhatsApp Image 2025-07-09 at 10.21.49 AM.jpeg Descargar" at bounding box center [241, 19] width 362 height 21
click at [417, 20] on icon "close" at bounding box center [414, 21] width 5 height 5
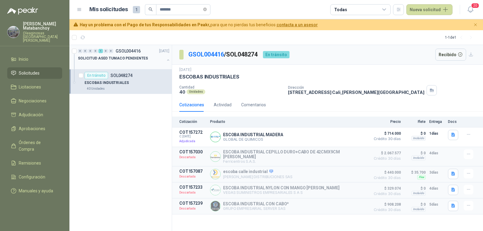
click at [144, 48] on div "0 0 0 0 1 0 0 GSOL004416 09/07/25" at bounding box center [124, 50] width 93 height 7
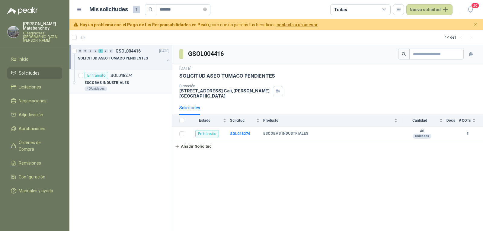
click at [140, 79] on div "En tránsito SOL048274" at bounding box center [127, 75] width 85 height 7
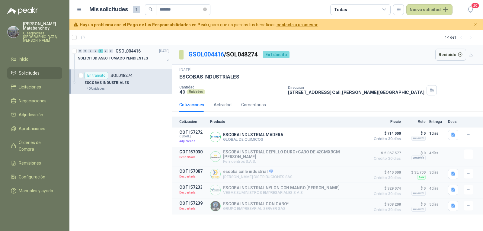
click at [148, 60] on div "SOLICITUD ASEO TUMACO PENDIENTES" at bounding box center [121, 58] width 87 height 7
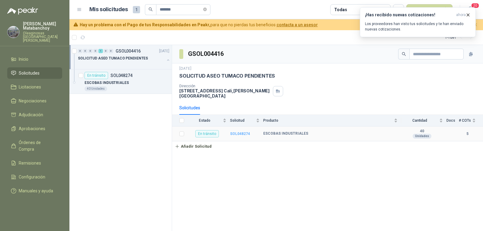
click at [236, 132] on b "SOL048274" at bounding box center [240, 134] width 20 height 4
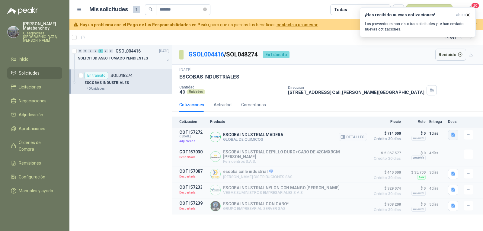
click at [453, 135] on icon "button" at bounding box center [454, 135] width 4 height 4
click at [427, 123] on button "escoba industrial.jpg" at bounding box center [432, 121] width 45 height 6
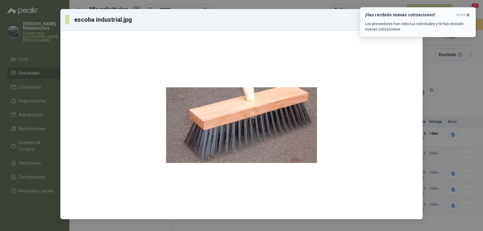
click at [468, 15] on icon "button" at bounding box center [468, 14] width 5 height 5
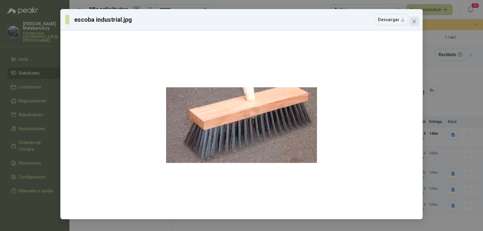
click at [411, 18] on button "Close" at bounding box center [415, 22] width 10 height 10
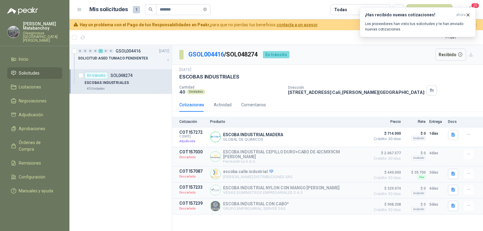
click at [37, 71] on span "Solicitudes" at bounding box center [29, 73] width 21 height 7
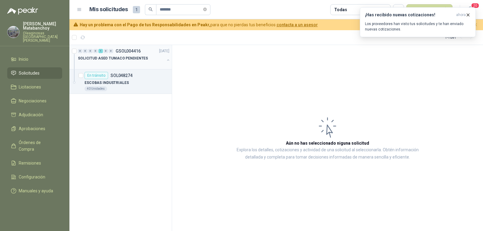
click at [167, 60] on button "button" at bounding box center [168, 60] width 5 height 5
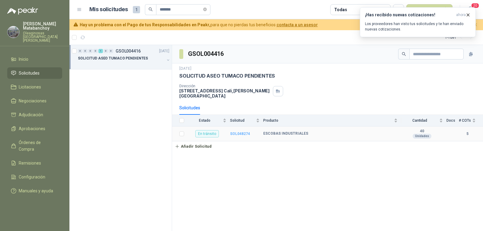
click at [241, 132] on b "SOL048274" at bounding box center [240, 134] width 20 height 4
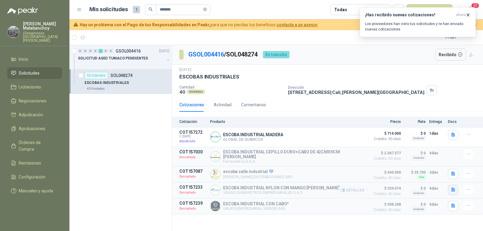
click at [450, 185] on button "button" at bounding box center [453, 190] width 10 height 10
click at [433, 178] on div "ESCOBA INDUSTRIAL.jpg" at bounding box center [428, 174] width 60 height 14
click at [431, 174] on button "ESCOBA INDUSTRIAL.jpg" at bounding box center [428, 174] width 52 height 6
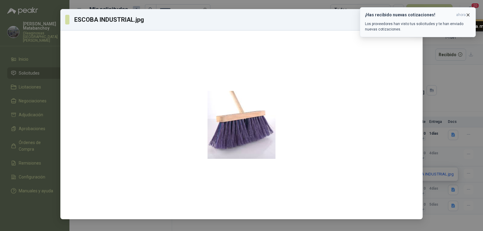
click at [466, 15] on icon "button" at bounding box center [468, 14] width 5 height 5
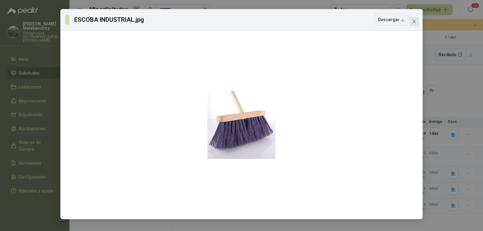
click at [414, 26] on button "Close" at bounding box center [415, 22] width 10 height 10
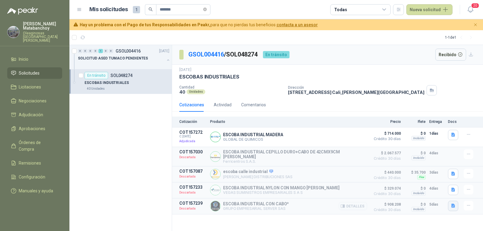
click at [449, 204] on button "button" at bounding box center [453, 206] width 10 height 10
click at [438, 188] on button "WhatsApp Image 2025-07-09 at 10.21.49 AM.jpeg" at bounding box center [414, 190] width 82 height 6
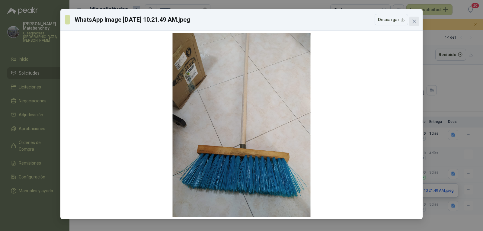
click at [412, 19] on icon "close" at bounding box center [414, 21] width 5 height 5
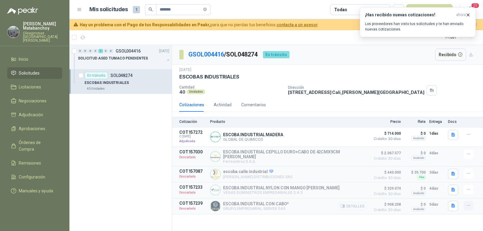
click at [468, 203] on icon "button" at bounding box center [468, 205] width 5 height 5
click at [403, 207] on article "COT157239 Descartada ESCOBA INDUSTRIAL CON CABO* GRUPO EMPRESARIAL SERVER SAS D…" at bounding box center [327, 206] width 311 height 16
click at [345, 205] on icon "button" at bounding box center [344, 206] width 2 height 2
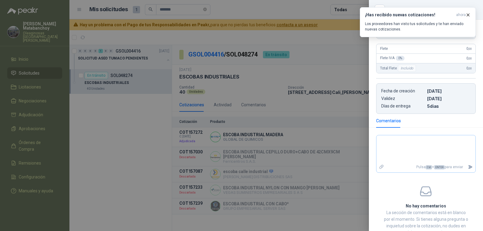
scroll to position [123, 0]
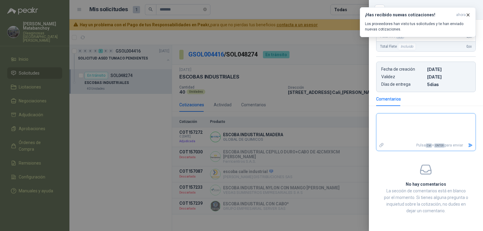
click at [404, 127] on textarea at bounding box center [426, 127] width 99 height 25
click at [468, 147] on icon "Enviar" at bounding box center [470, 145] width 5 height 5
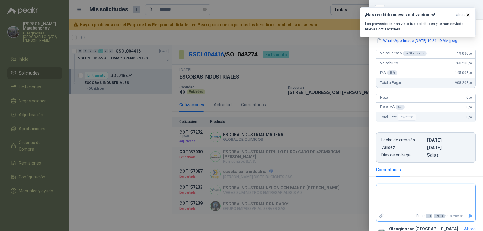
scroll to position [81, 0]
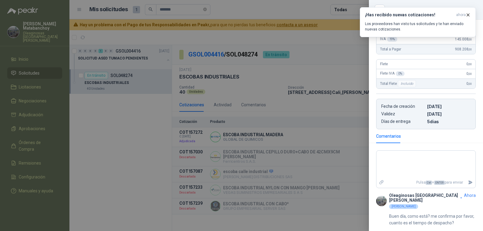
click at [249, 129] on div at bounding box center [241, 115] width 483 height 231
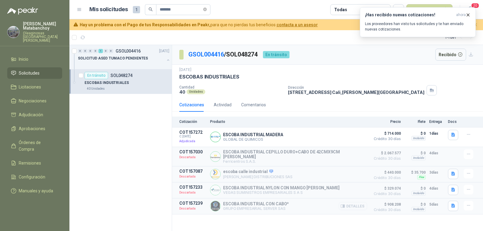
click at [349, 204] on button "Detalles" at bounding box center [353, 206] width 28 height 8
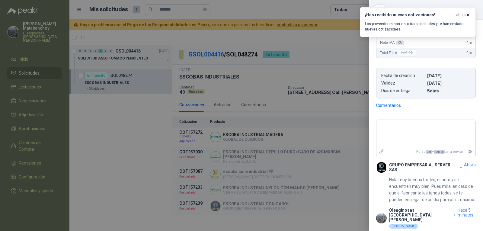
scroll to position [138, 0]
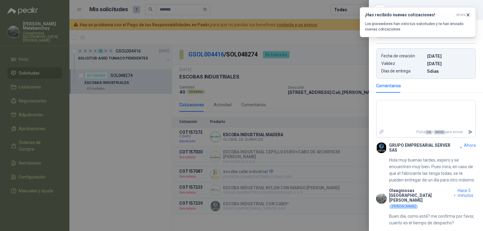
click at [403, 162] on p "Hola muy buenas tardes, espero y se encuentren muy bien. Pues mira, en caso de …" at bounding box center [432, 170] width 87 height 27
click at [416, 164] on p "Hola muy buenas tardes, espero y se encuentren muy bien. Pues mira, en caso de …" at bounding box center [432, 170] width 87 height 27
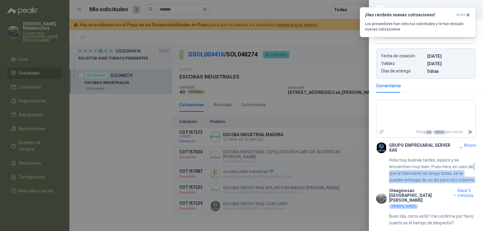
drag, startPoint x: 394, startPoint y: 169, endPoint x: 445, endPoint y: 185, distance: 53.7
click at [445, 183] on p "Hola muy buenas tardes, espero y se encuentren muy bien. Pues mira, en caso de …" at bounding box center [432, 170] width 87 height 27
click at [442, 183] on p "Hola muy buenas tardes, espero y se encuentren muy bien. Pues mira, en caso de …" at bounding box center [432, 170] width 87 height 27
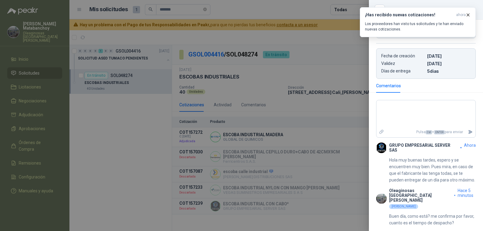
click at [264, 192] on div at bounding box center [241, 115] width 483 height 231
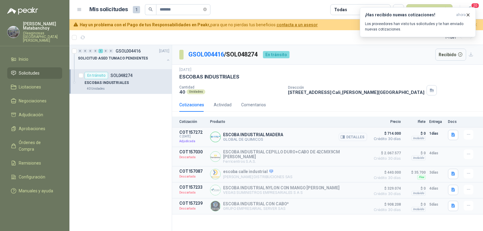
click at [350, 137] on button "Detalles" at bounding box center [353, 137] width 28 height 8
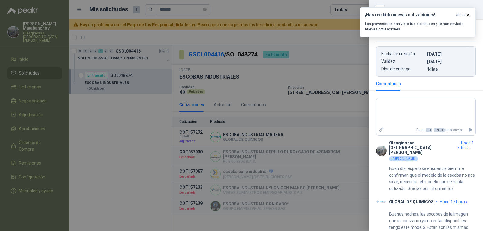
scroll to position [143, 0]
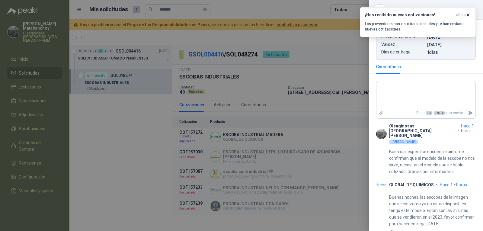
click at [291, 163] on div at bounding box center [241, 115] width 483 height 231
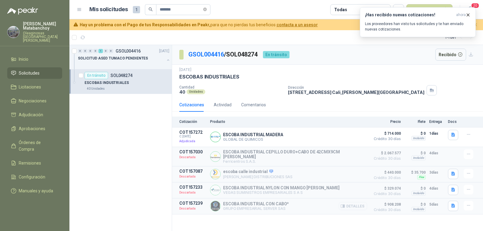
click at [356, 207] on button "Detalles" at bounding box center [353, 206] width 28 height 8
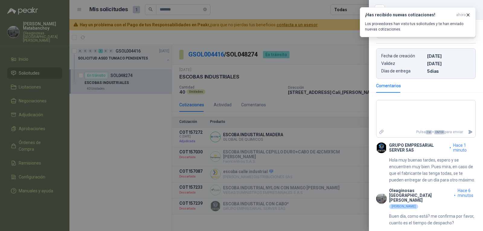
scroll to position [138, 0]
click at [307, 176] on div at bounding box center [241, 115] width 483 height 231
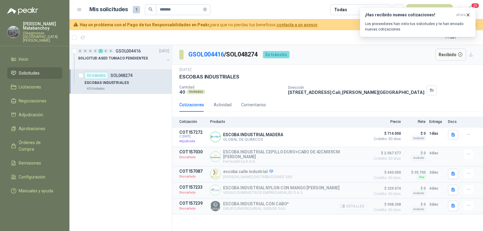
click at [355, 202] on button "Detalles" at bounding box center [353, 206] width 28 height 8
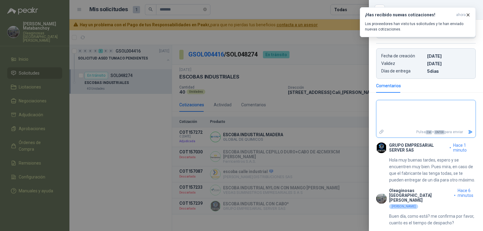
click at [407, 118] on textarea at bounding box center [424, 113] width 94 height 25
click at [468, 130] on icon "Enviar" at bounding box center [470, 132] width 5 height 5
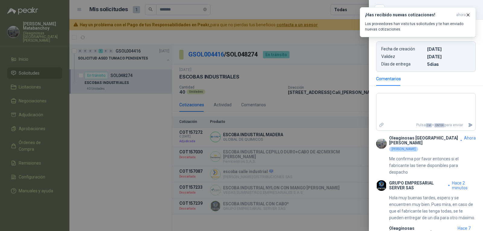
click at [313, 101] on div at bounding box center [241, 115] width 483 height 231
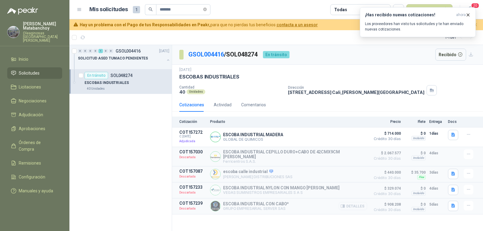
click at [355, 206] on button "Detalles" at bounding box center [353, 206] width 28 height 8
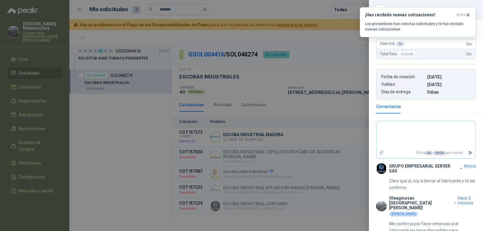
scroll to position [95, 0]
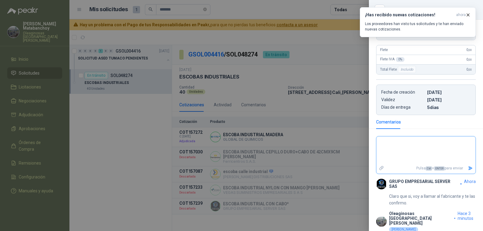
click at [428, 143] on textarea at bounding box center [424, 150] width 94 height 25
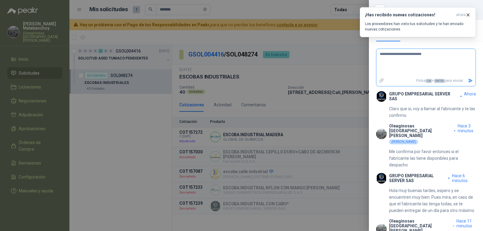
scroll to position [185, 0]
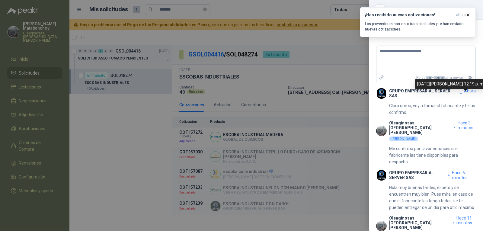
click at [466, 80] on div "13 de agosto de 2025, 12:19 p. m." at bounding box center [451, 84] width 72 height 10
click at [465, 83] on div "13 de agosto de 2025, 12:19 p. m." at bounding box center [451, 84] width 72 height 10
click at [232, 134] on div at bounding box center [241, 115] width 483 height 231
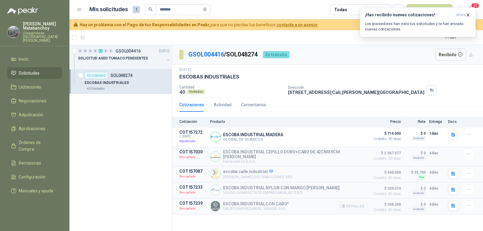
click at [355, 203] on button "Detalles" at bounding box center [353, 206] width 28 height 8
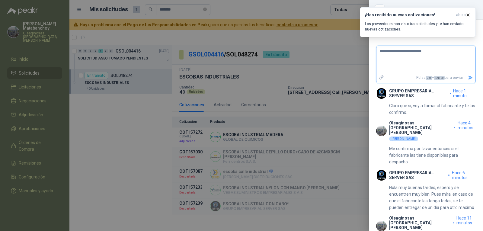
click at [469, 80] on icon "Enviar" at bounding box center [471, 78] width 4 height 4
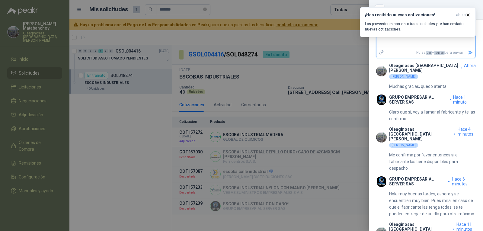
scroll to position [243, 0]
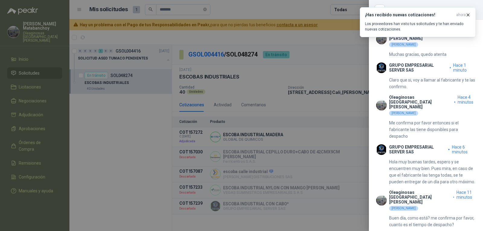
click at [268, 144] on div at bounding box center [241, 115] width 483 height 231
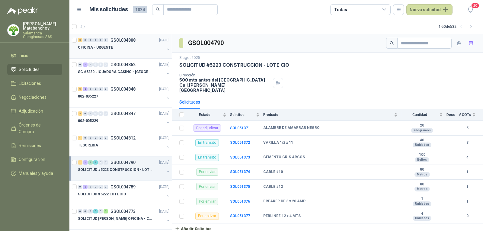
click at [117, 43] on div "5 0 0 0 0 0 GSOL004888 [DATE]" at bounding box center [124, 40] width 93 height 7
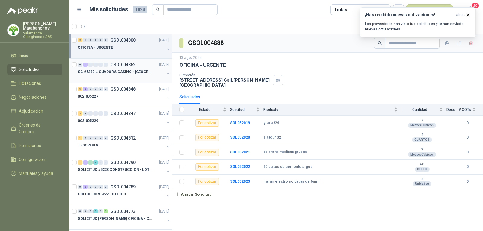
click at [126, 71] on p "SC #5230 LICUADORA CASINO - [GEOGRAPHIC_DATA]" at bounding box center [115, 72] width 75 height 6
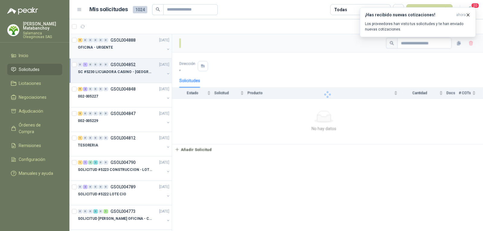
click at [119, 49] on div "OFICINA - URGENTE" at bounding box center [121, 47] width 87 height 7
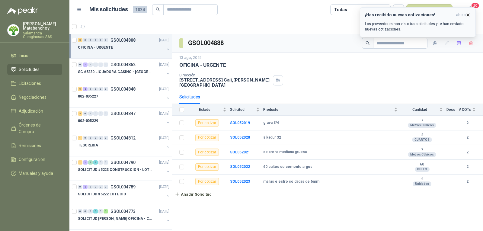
click at [467, 14] on icon "button" at bounding box center [468, 14] width 5 height 5
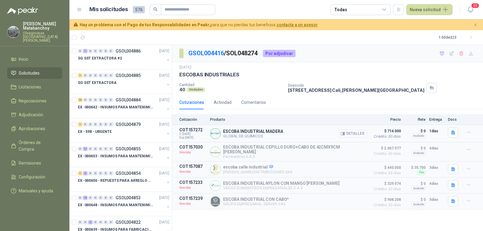
click at [358, 135] on button "Detalles" at bounding box center [353, 134] width 28 height 8
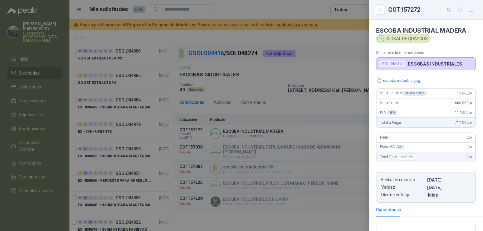
click at [304, 153] on div at bounding box center [241, 115] width 483 height 231
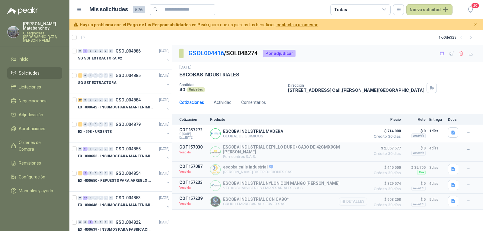
click at [351, 198] on button "Detalles" at bounding box center [353, 202] width 28 height 8
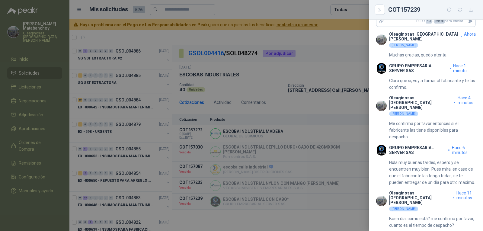
scroll to position [243, 0]
click at [274, 105] on div at bounding box center [241, 115] width 483 height 231
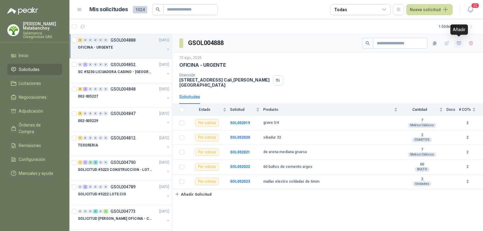
click at [462, 44] on icon "button" at bounding box center [459, 43] width 5 height 5
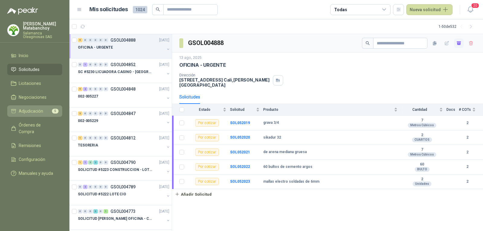
click at [42, 111] on span "Adjudicación" at bounding box center [31, 111] width 24 height 7
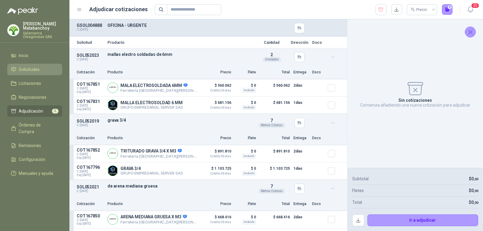
click at [38, 70] on span "Solicitudes" at bounding box center [29, 69] width 21 height 7
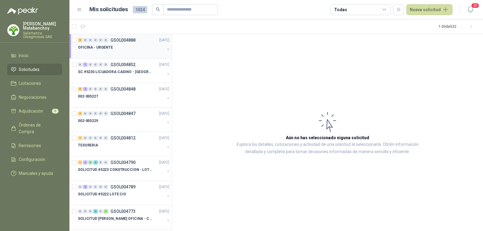
click at [113, 53] on div at bounding box center [121, 53] width 87 height 5
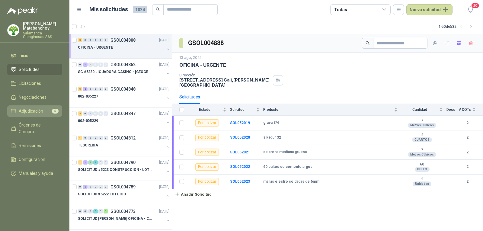
click at [40, 110] on span "Adjudicación" at bounding box center [31, 111] width 24 height 7
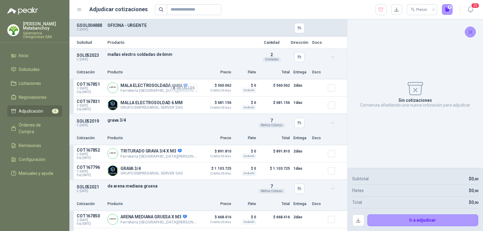
click at [181, 86] on button "Detalles" at bounding box center [183, 88] width 28 height 8
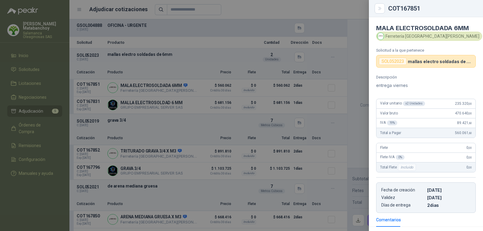
click at [209, 89] on div at bounding box center [241, 115] width 483 height 231
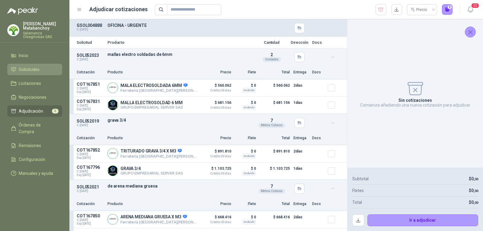
click at [30, 66] on span "Solicitudes" at bounding box center [29, 69] width 21 height 7
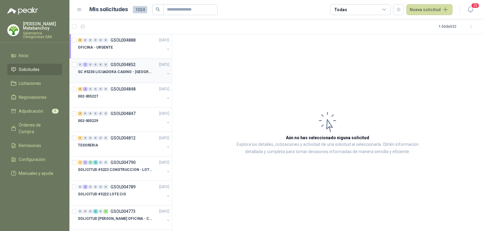
click at [124, 73] on p "SC #5230 LICUADORA CASINO - [GEOGRAPHIC_DATA]" at bounding box center [115, 72] width 75 height 6
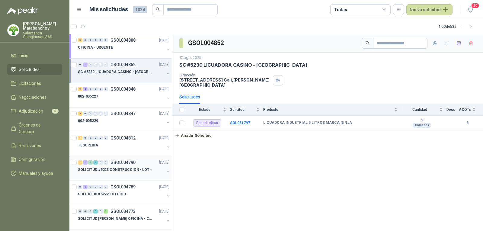
click at [123, 164] on p "GSOL004790" at bounding box center [123, 162] width 25 height 4
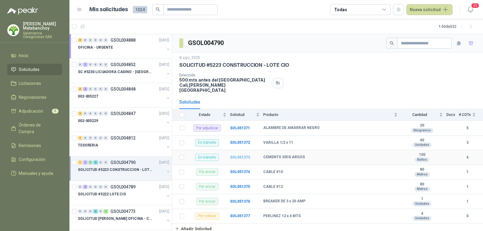
click at [246, 155] on b "SOL051373" at bounding box center [240, 157] width 20 height 4
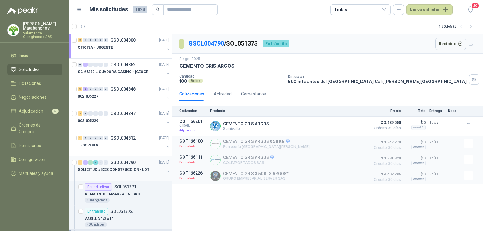
click at [119, 170] on p "SOLICITUD #5223 CONSTRUCCION - LOTE CIO" at bounding box center [115, 170] width 75 height 6
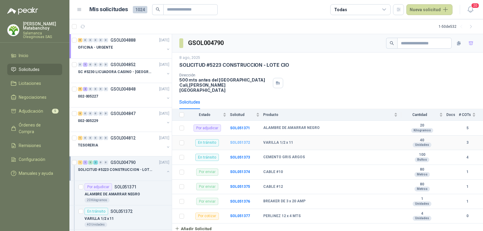
click at [239, 140] on b "SOL051372" at bounding box center [240, 142] width 20 height 4
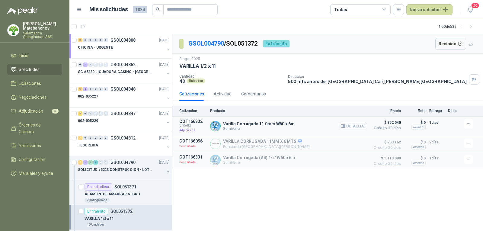
click at [462, 126] on article "COT166332 C: [DATE] Adjudicada Varilla Corrugada 11.0mm W60 x 6m Sumivalle Deta…" at bounding box center [327, 127] width 311 height 20
click at [465, 124] on button "button" at bounding box center [469, 124] width 10 height 10
click at [312, 97] on div "Cotizaciones Actividad Comentarios" at bounding box center [327, 94] width 297 height 14
drag, startPoint x: 257, startPoint y: 124, endPoint x: 271, endPoint y: 122, distance: 13.9
click at [271, 122] on p "Varilla Corrugada 11.0mm W60 x 6m" at bounding box center [258, 123] width 71 height 5
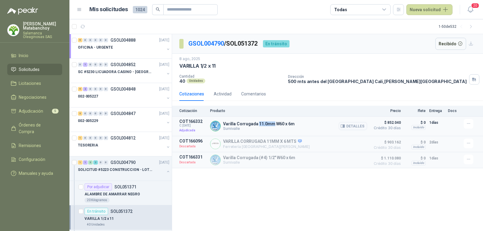
click at [271, 122] on p "Varilla Corrugada 11.0mm W60 x 6m" at bounding box center [258, 123] width 71 height 5
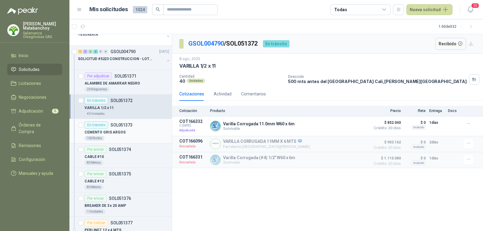
scroll to position [121, 0]
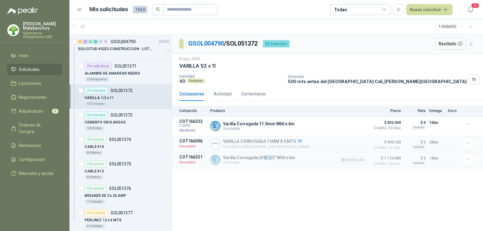
drag, startPoint x: 262, startPoint y: 158, endPoint x: 269, endPoint y: 158, distance: 7.0
click at [269, 158] on p "Varilla Corrugada (#4) 1/2" W60 x 6m" at bounding box center [259, 157] width 72 height 5
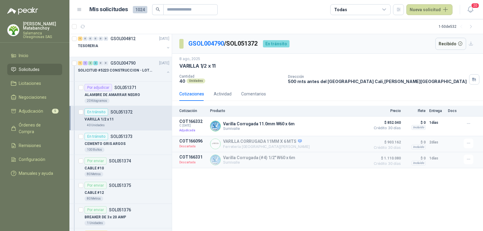
scroll to position [91, 0]
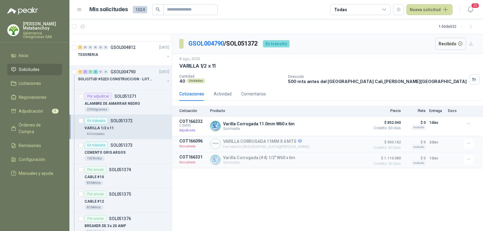
click at [211, 67] on p "VARILLA 1/2 x 11" at bounding box center [197, 66] width 36 height 6
click at [197, 82] on div "Unidades" at bounding box center [196, 81] width 19 height 5
click at [350, 126] on button "Detalles" at bounding box center [353, 126] width 28 height 8
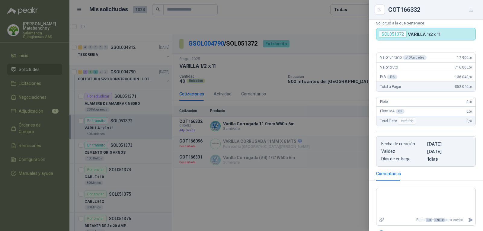
scroll to position [140, 0]
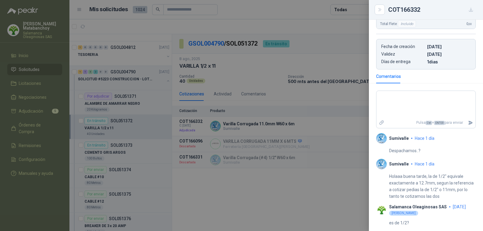
click at [257, 126] on div at bounding box center [241, 115] width 483 height 231
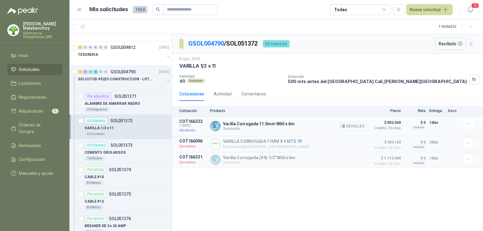
click at [250, 125] on p "Varilla Corrugada 11.0mm W60 x 6m" at bounding box center [258, 123] width 71 height 5
click at [261, 123] on p "Varilla Corrugada 11.0mm W60 x 6m" at bounding box center [258, 123] width 71 height 5
click at [351, 124] on button "Detalles" at bounding box center [353, 126] width 28 height 8
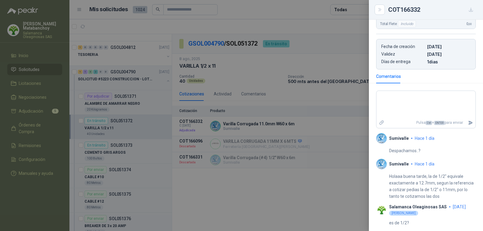
click at [317, 149] on div at bounding box center [241, 115] width 483 height 231
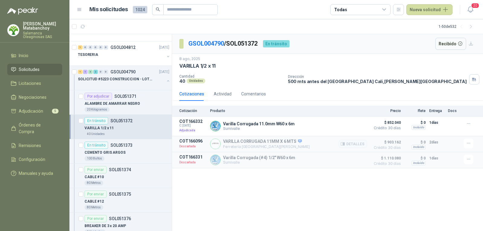
click at [262, 140] on p "VARILLA CORRUGADA 11MM X 6 MTS" at bounding box center [266, 141] width 87 height 5
click at [268, 158] on p "Varilla Corrugada (#4) 1/2" W60 x 6m" at bounding box center [259, 157] width 72 height 5
drag, startPoint x: 223, startPoint y: 158, endPoint x: 282, endPoint y: 161, distance: 59.3
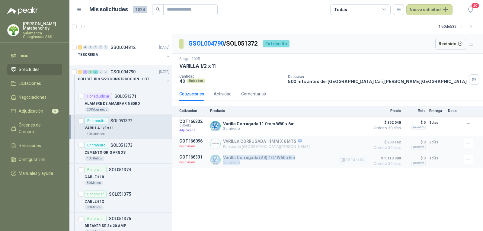
click at [282, 161] on div "Varilla Corrugada (#4) 1/2" W60 x 6m Sumivalle Detalles" at bounding box center [288, 160] width 157 height 11
click at [282, 161] on p "Sumivalle" at bounding box center [259, 162] width 72 height 5
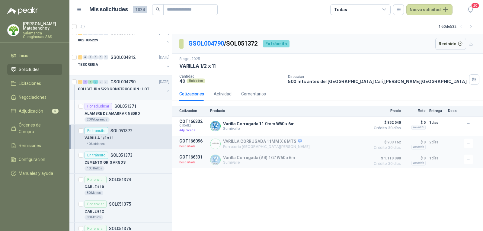
scroll to position [91, 0]
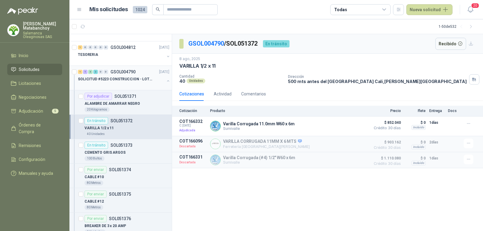
click at [166, 79] on button "button" at bounding box center [168, 81] width 5 height 5
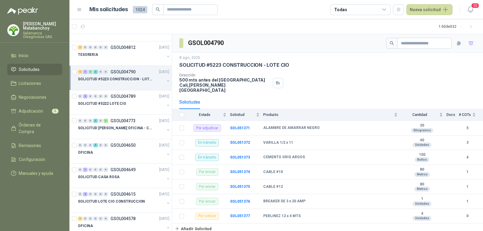
click at [133, 83] on div at bounding box center [121, 85] width 87 height 5
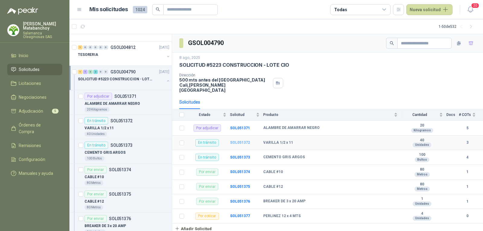
click at [242, 140] on b "SOL051372" at bounding box center [240, 142] width 20 height 4
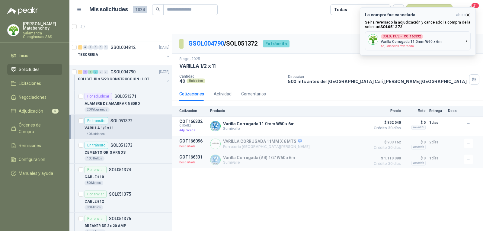
click at [413, 23] on p "Se ha reversado la adjudicación y cancelado la compra de la solicitud SOL051372" at bounding box center [418, 24] width 106 height 9
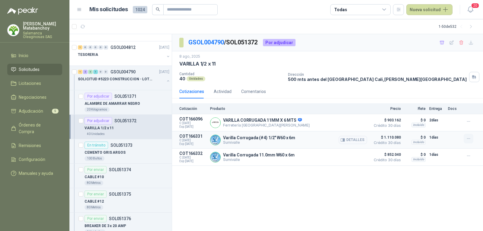
click at [468, 140] on icon "button" at bounding box center [468, 138] width 5 height 5
click at [449, 116] on button "Añadir" at bounding box center [457, 115] width 48 height 10
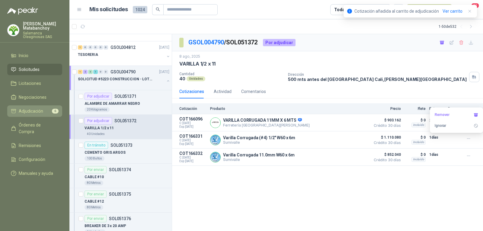
click at [44, 109] on li "Adjudicación 6" at bounding box center [35, 111] width 48 height 7
